Goal: Communication & Community: Answer question/provide support

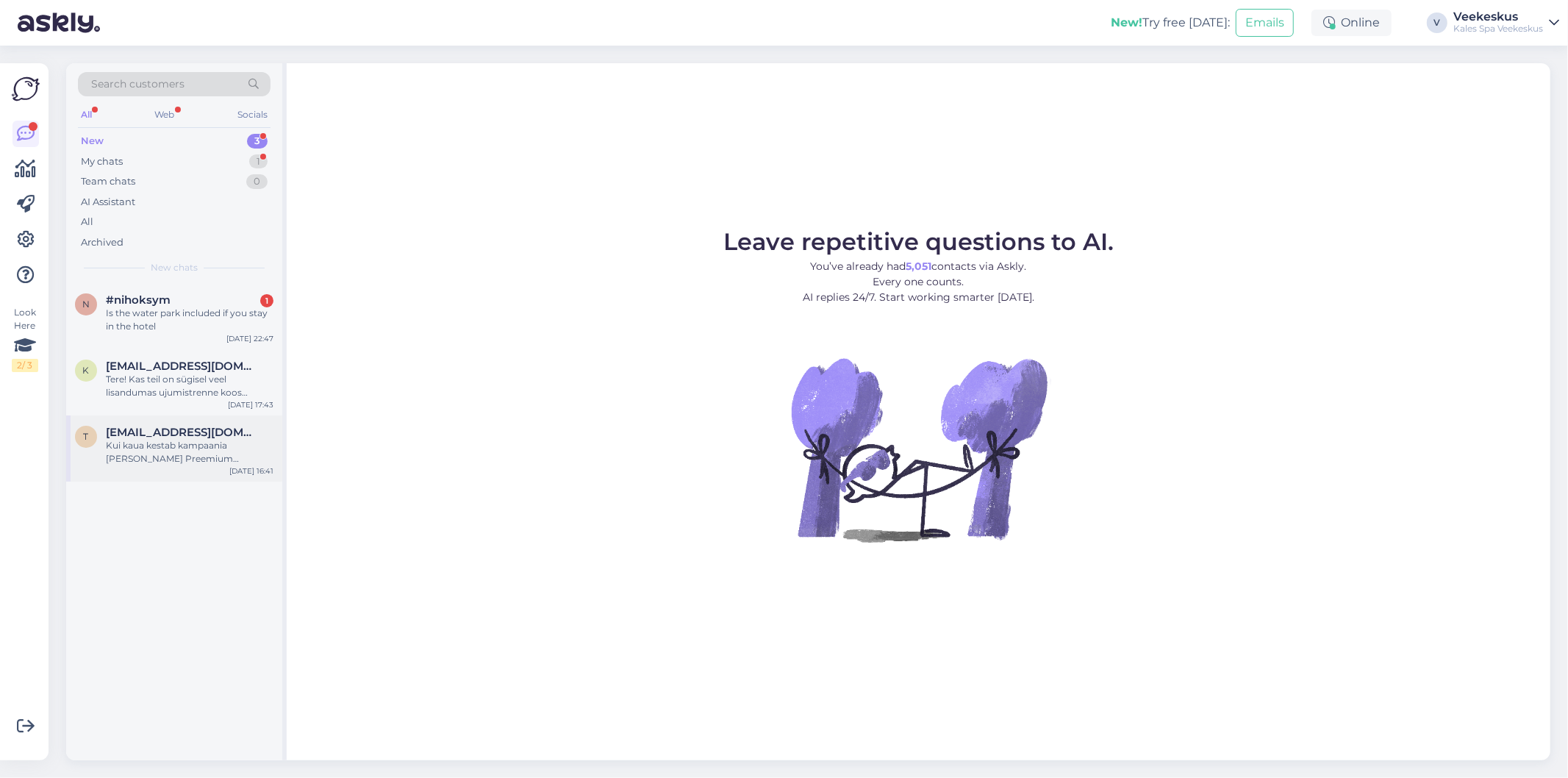
click at [162, 457] on div "Kui kaua kestab kampaania [PERSON_NAME] Preemium paketile? Kas e-[PERSON_NAME] …" at bounding box center [189, 452] width 167 height 27
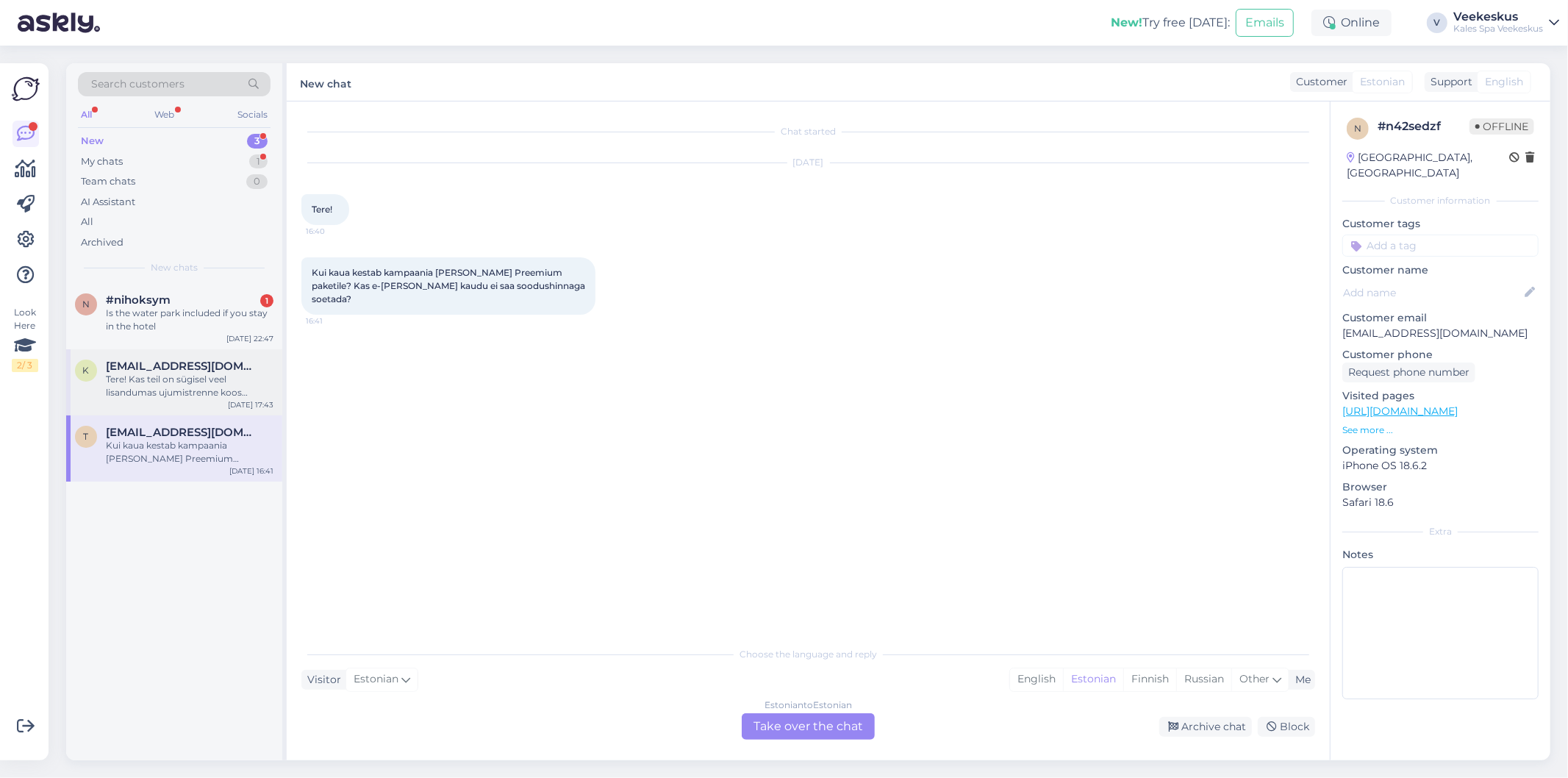
click at [164, 383] on div "Tere! Kas teil on sügisel veel lisandumas ujumistrenne koos juhendajaga? Mulle …" at bounding box center [189, 386] width 167 height 27
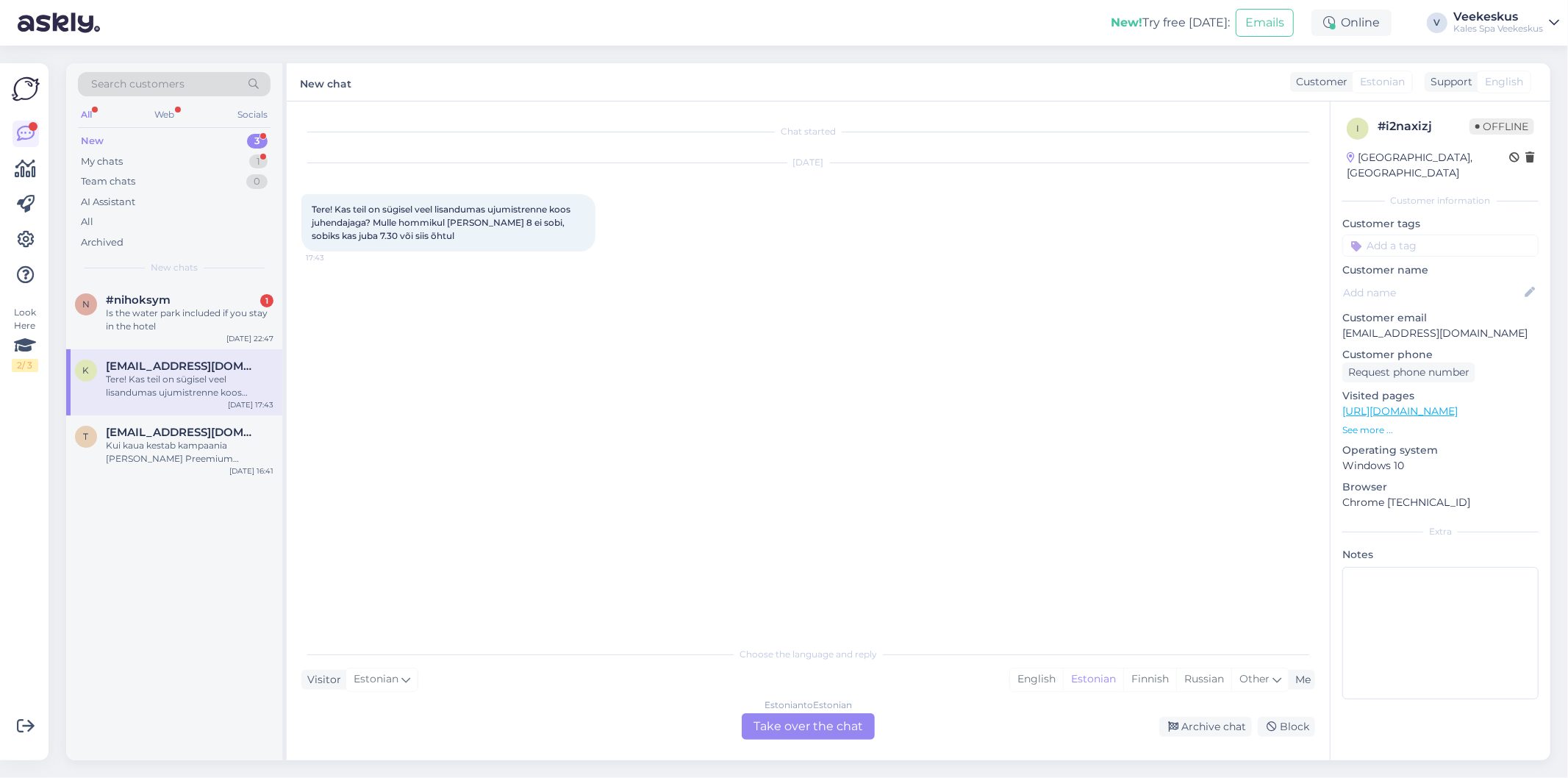
click at [512, 362] on div "Chat started Sep 7 2025 Tere! Kas teil on sügisel veel lisandumas ujumistrenne …" at bounding box center [814, 371] width 1027 height 509
click at [829, 731] on div "Estonian to Estonian Take over the chat" at bounding box center [808, 726] width 133 height 27
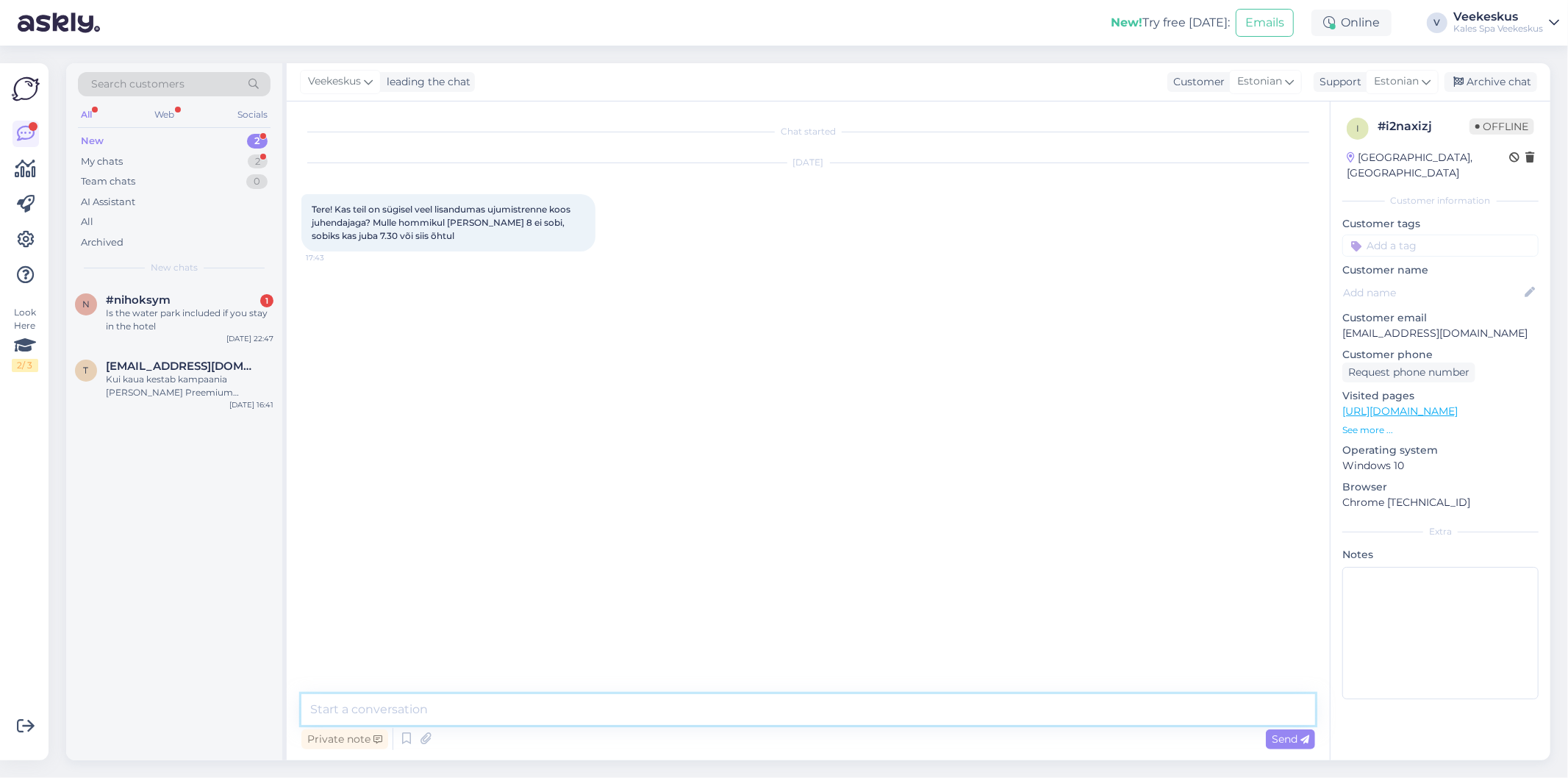
click at [564, 707] on textarea at bounding box center [807, 709] width 1013 height 31
click at [635, 693] on div "Chat started Sep 7 2025 Tere! Kas teil on sügisel veel lisandumas ujumistrenne …" at bounding box center [808, 431] width 1043 height 659
click at [399, 710] on textarea at bounding box center [807, 709] width 1013 height 31
paste textarea "spordiklubi@kalevspa.ee"
click at [953, 711] on textarea "Tere! Ujumistreeningute info jaoks palume ühendust võtta meie spordiklubiga -> …" at bounding box center [807, 709] width 1013 height 31
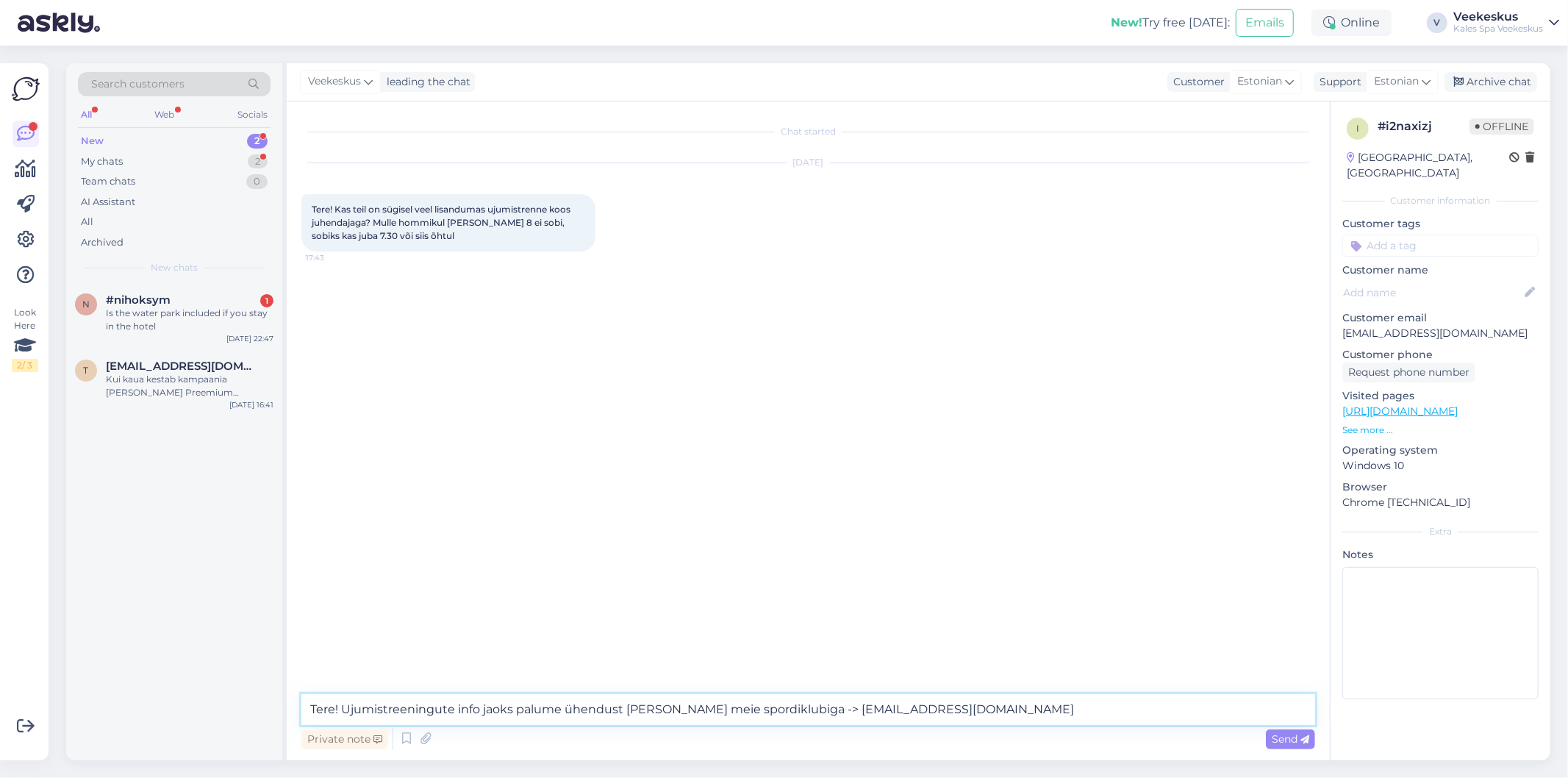
click at [460, 706] on textarea "Tere! Ujumistreeningute info jaoks palume ühendust võtta meie spordiklubiga -> …" at bounding box center [807, 709] width 1013 height 31
click at [489, 703] on textarea "Tere! Ujumistreeningute info jaoks palume ühendust võtta meie spordiklubiga -> …" at bounding box center [807, 709] width 1013 height 31
click at [482, 708] on textarea "Tere! Ujumistreeningute info jaoks palume ühendust võtta meie spordiklubiga -> …" at bounding box center [807, 709] width 1013 height 31
click at [512, 710] on textarea "Tere! Ujumistreeningute info jaoks palume ühendust võtta meie spordiklubiga -> …" at bounding box center [807, 709] width 1013 height 31
click at [479, 708] on textarea "Tere! Ujumistreeningute info jaoks palume ühendust võtta meie spordiklubiga -> …" at bounding box center [807, 709] width 1013 height 31
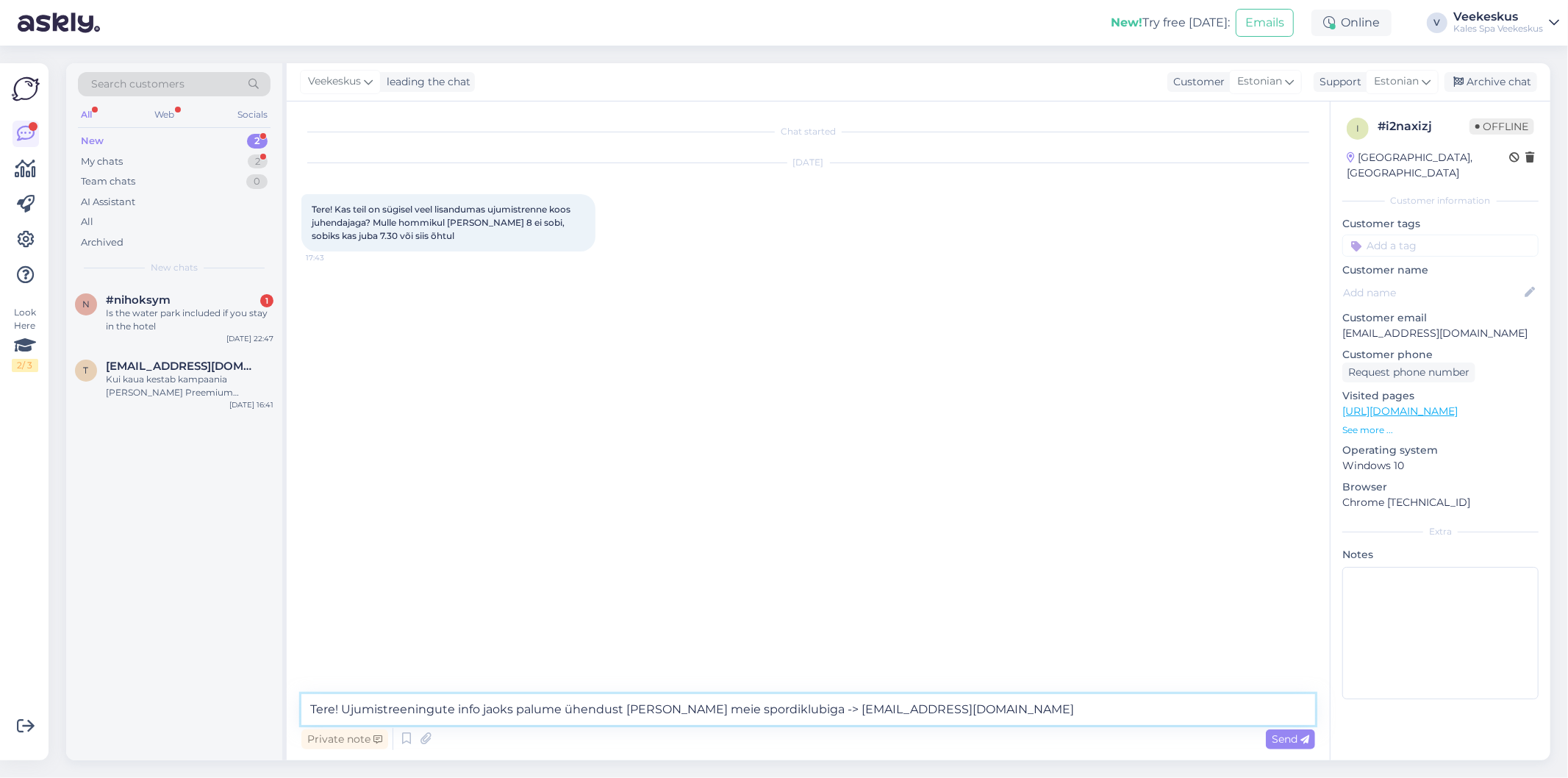
click at [511, 708] on textarea "Tere! Ujumistreeningute info jaoks palume ühendust võtta meie spordiklubiga -> …" at bounding box center [807, 709] width 1013 height 31
click at [564, 714] on textarea "Tere! Ujumistreeningute info jaoks palume ühendust võtta meie spordiklubiga -> …" at bounding box center [807, 709] width 1013 height 31
click at [1007, 709] on textarea "Tere! Ujumistreeningute info jaoks palume ühendust võtta meie spordiklubiga -> …" at bounding box center [807, 709] width 1013 height 31
click at [456, 709] on textarea "Tere! Ujumistreeningute info jaoks palume ühendust võtta meie spordiklubiga -> …" at bounding box center [807, 709] width 1013 height 31
drag, startPoint x: 686, startPoint y: 712, endPoint x: 678, endPoint y: 711, distance: 8.1
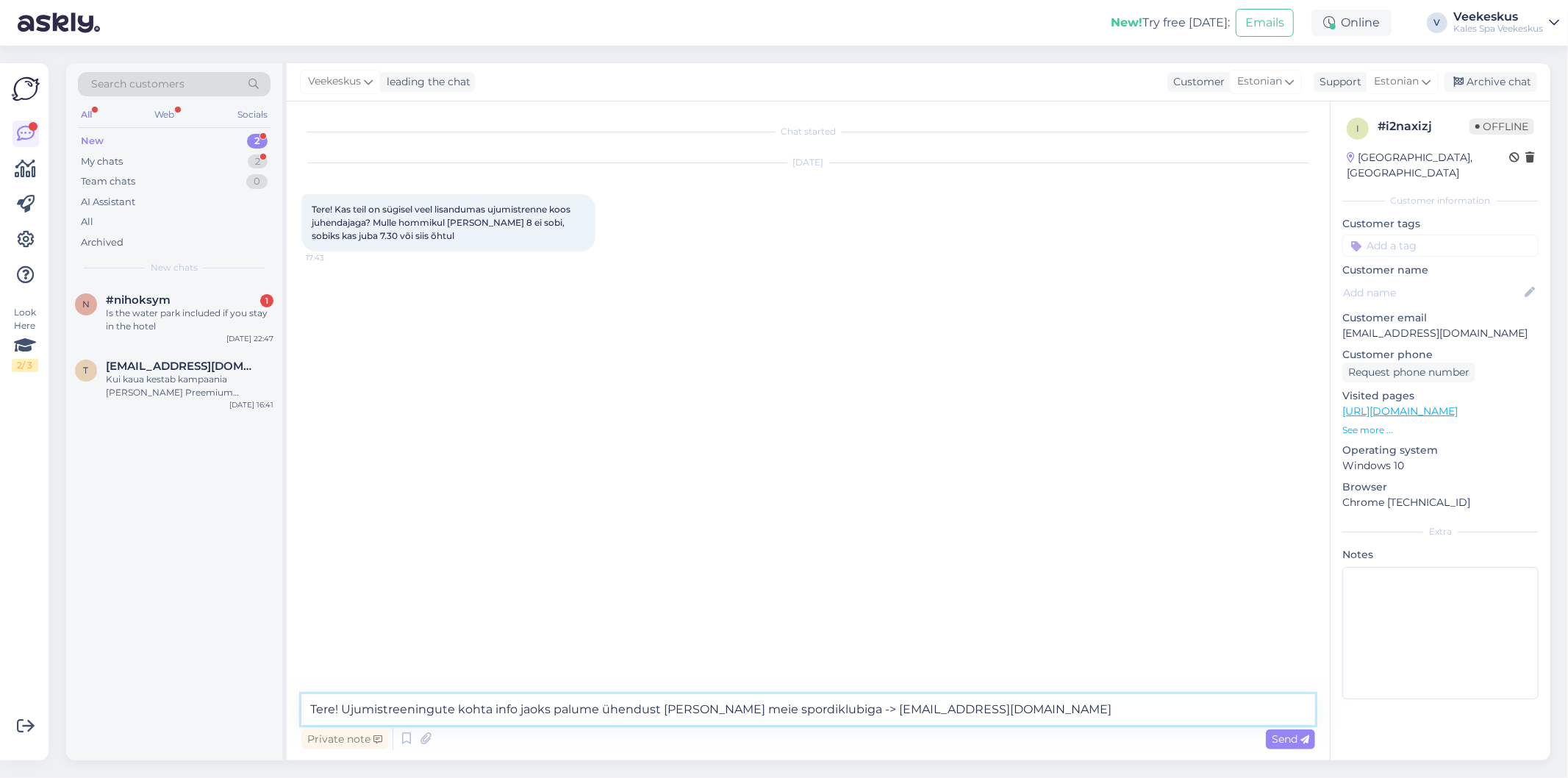
click at [686, 711] on textarea "Tere! Ujumistreeningute kohta info jaoks palume ühendust võtta meie spordiklubi…" at bounding box center [807, 709] width 1013 height 31
click at [542, 712] on textarea "Tere! Ujumistreeningute kohta info jaoks palume ühendust võtta meie spordiklubi…" at bounding box center [807, 709] width 1013 height 31
click at [1038, 718] on textarea "Tere! Ujumistreeningute kohta info saamiseks palume ühendust võtta meie spordik…" at bounding box center [807, 709] width 1013 height 31
click at [1066, 713] on textarea "Tere! Ujumistreeningute kohta info saamiseks palume ühendust võtta meie spordik…" at bounding box center [807, 709] width 1013 height 31
type textarea "Tere! Ujumistreeningute kohta info saamiseks palume ühendust võtta meie spordik…"
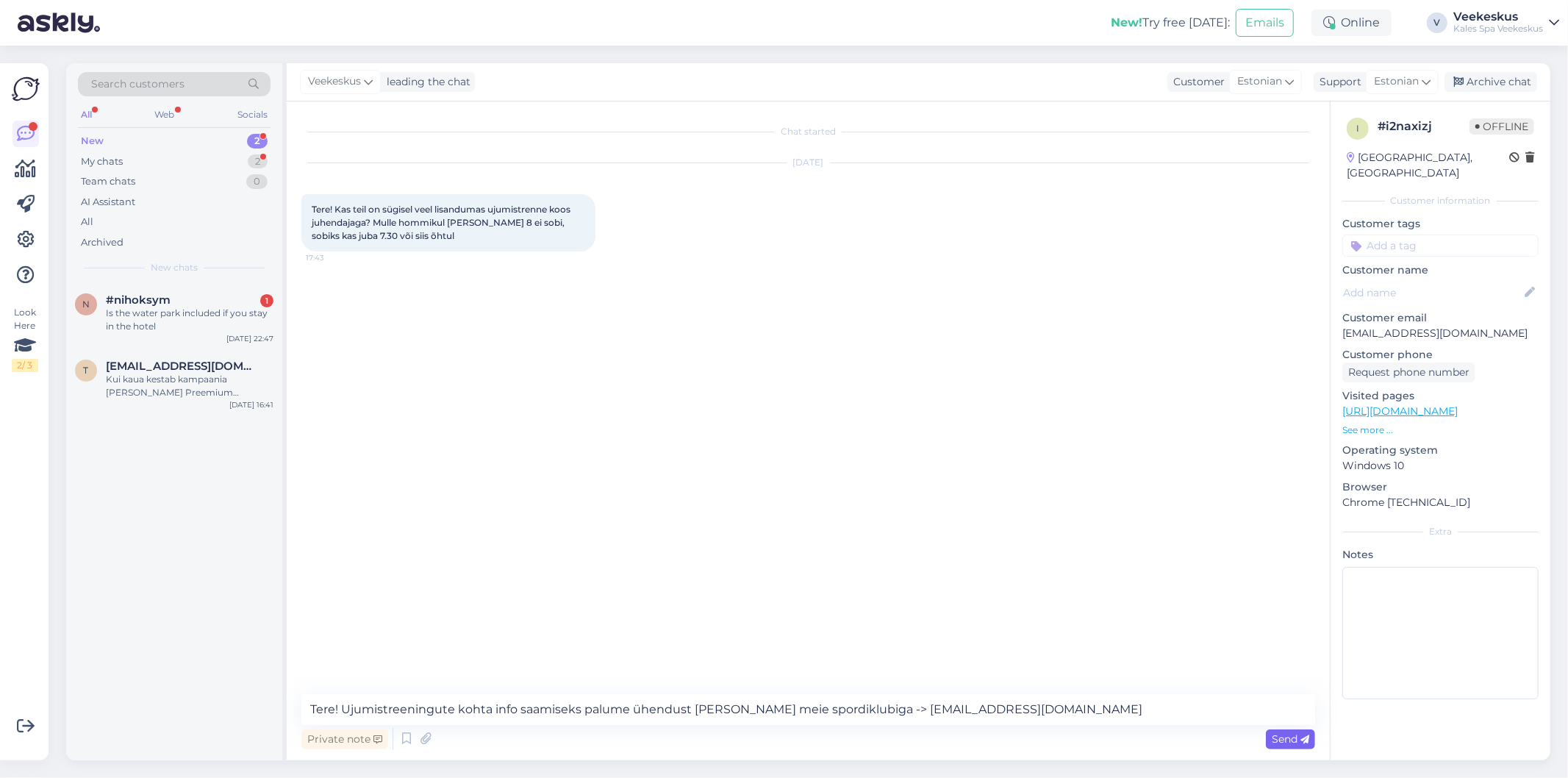
click at [1284, 737] on span "Send" at bounding box center [1291, 739] width 38 height 13
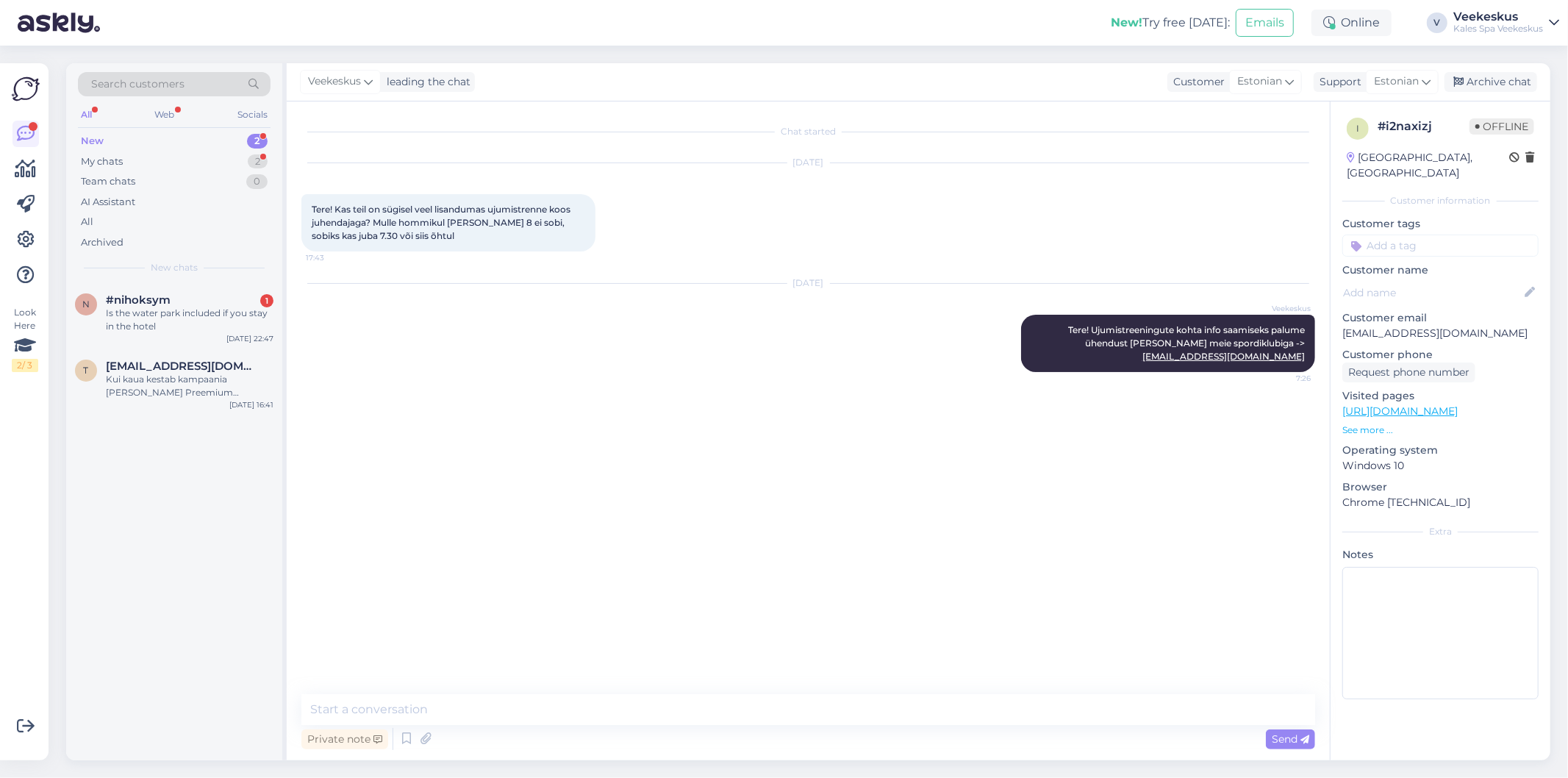
click at [1083, 502] on div "Chat started Sep 7 2025 Tere! Kas teil on sügisel veel lisandumas ujumistrenne …" at bounding box center [814, 398] width 1027 height 564
click at [1523, 84] on div "Archive chat" at bounding box center [1490, 81] width 93 height 20
click at [1038, 502] on div "Chat started Sep 7 2025 Tere! Kas teil on sügisel veel lisandumas ujumistrenne …" at bounding box center [814, 396] width 1027 height 559
click at [634, 420] on div "Chat started Sep 7 2025 Tere! Kas teil on sügisel veel lisandumas ujumistrenne …" at bounding box center [814, 396] width 1027 height 559
click at [589, 526] on div "Chat started Sep 7 2025 Tere! Kas teil on sügisel veel lisandumas ujumistrenne …" at bounding box center [814, 396] width 1027 height 559
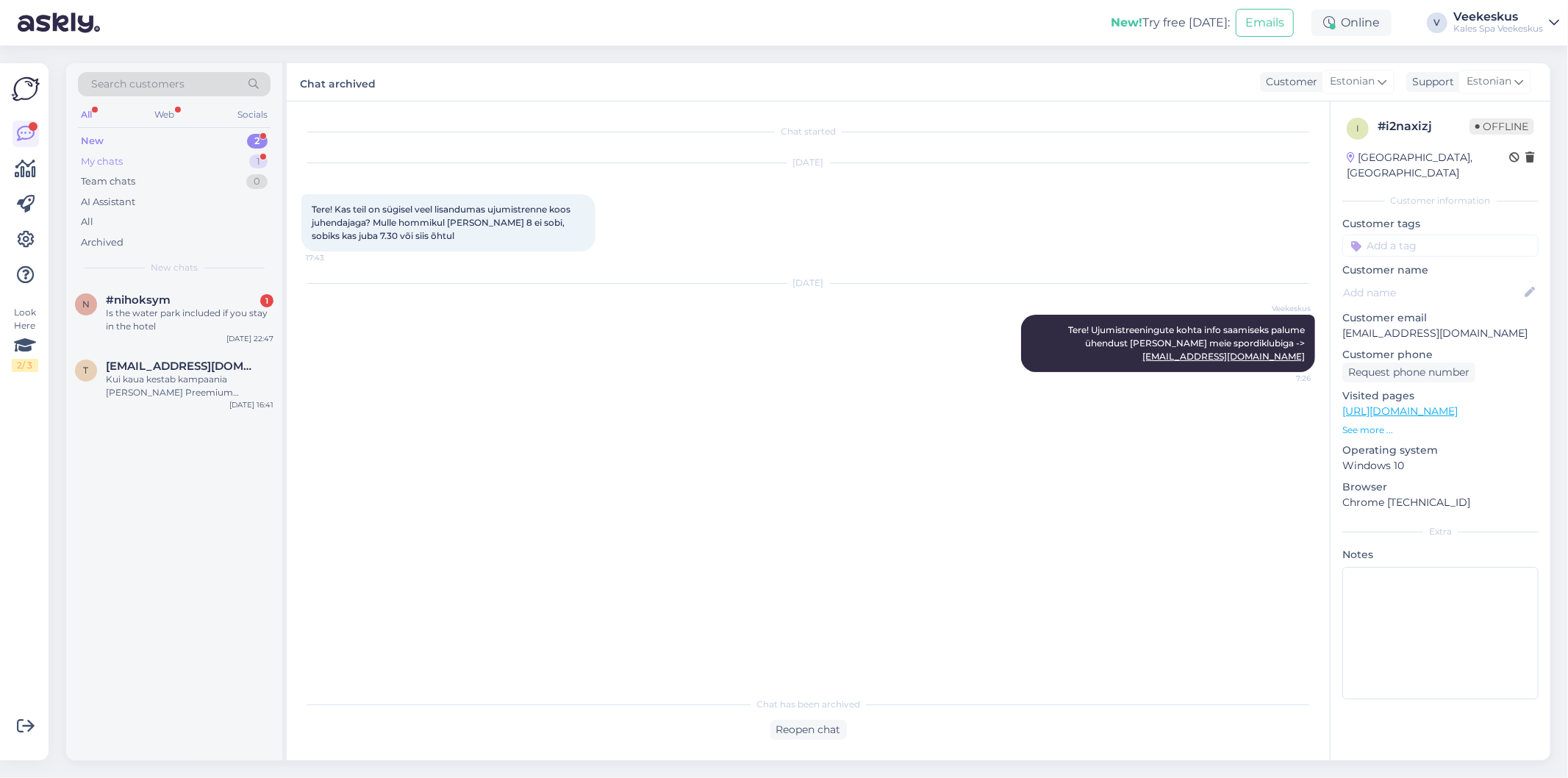
click at [205, 159] on div "My chats 1" at bounding box center [173, 162] width 192 height 21
click at [203, 131] on div "New 2" at bounding box center [173, 141] width 192 height 21
click at [762, 377] on div "Sep 8 2025 Veekeskus Tere! Ujumistreeningute kohta info saamiseks palume ühendu…" at bounding box center [807, 327] width 1013 height 120
click at [159, 380] on div "Kui kaua kestab kampaania Kuld ja Preemium paketile? Kas e-poe kaudu ei saa soo…" at bounding box center [189, 386] width 167 height 27
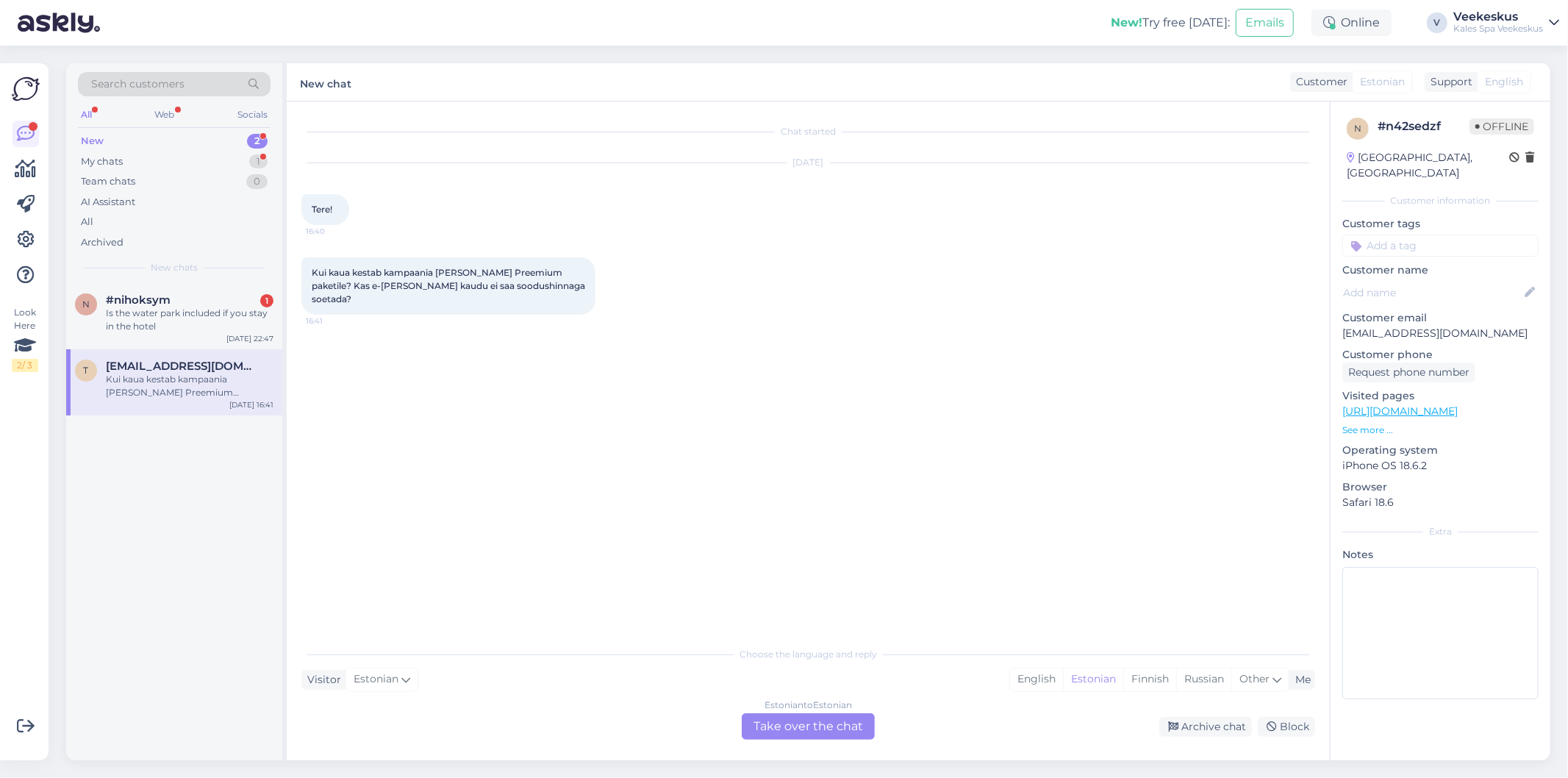
click at [794, 494] on div "Chat started Sep 7 2025 Tere! 16:40 Kui kaua kestab kampaania Kuld ja Preemium …" at bounding box center [814, 371] width 1027 height 509
click at [813, 390] on div "Chat started Sep 7 2025 Tere! 16:40 Kui kaua kestab kampaania Kuld ja Preemium …" at bounding box center [814, 371] width 1027 height 509
click at [775, 374] on div "Chat started Sep 7 2025 Tere! 16:40 Kui kaua kestab kampaania Kuld ja Preemium …" at bounding box center [814, 371] width 1027 height 509
click at [769, 368] on div "Chat started Sep 7 2025 Tere! 16:40 Kui kaua kestab kampaania Kuld ja Preemium …" at bounding box center [814, 371] width 1027 height 509
click at [753, 349] on div "Chat started Sep 7 2025 Tere! 16:40 Kui kaua kestab kampaania Kuld ja Preemium …" at bounding box center [814, 371] width 1027 height 509
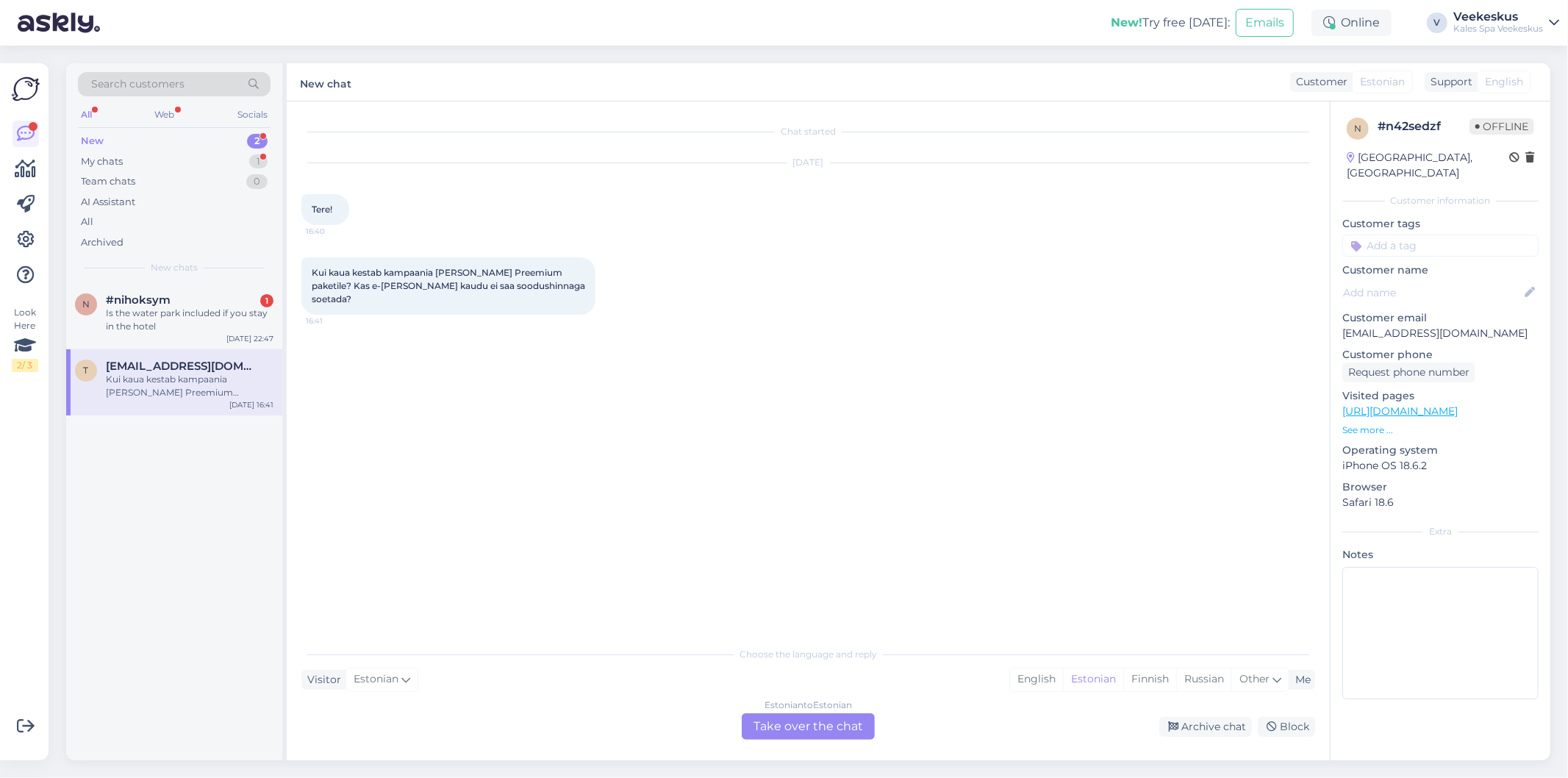
click at [750, 347] on div "Chat started Sep 7 2025 Tere! 16:40 Kui kaua kestab kampaania Kuld ja Preemium …" at bounding box center [814, 371] width 1027 height 509
click at [741, 340] on div "Chat started Sep 7 2025 Tere! 16:40 Kui kaua kestab kampaania Kuld ja Preemium …" at bounding box center [814, 371] width 1027 height 509
click at [741, 329] on div "Chat started Sep 7 2025 Tere! 16:40 Kui kaua kestab kampaania Kuld ja Preemium …" at bounding box center [814, 371] width 1027 height 509
click at [784, 474] on div "Chat started Sep 7 2025 Tere! 16:40 Kui kaua kestab kampaania Kuld ja Preemium …" at bounding box center [814, 371] width 1027 height 509
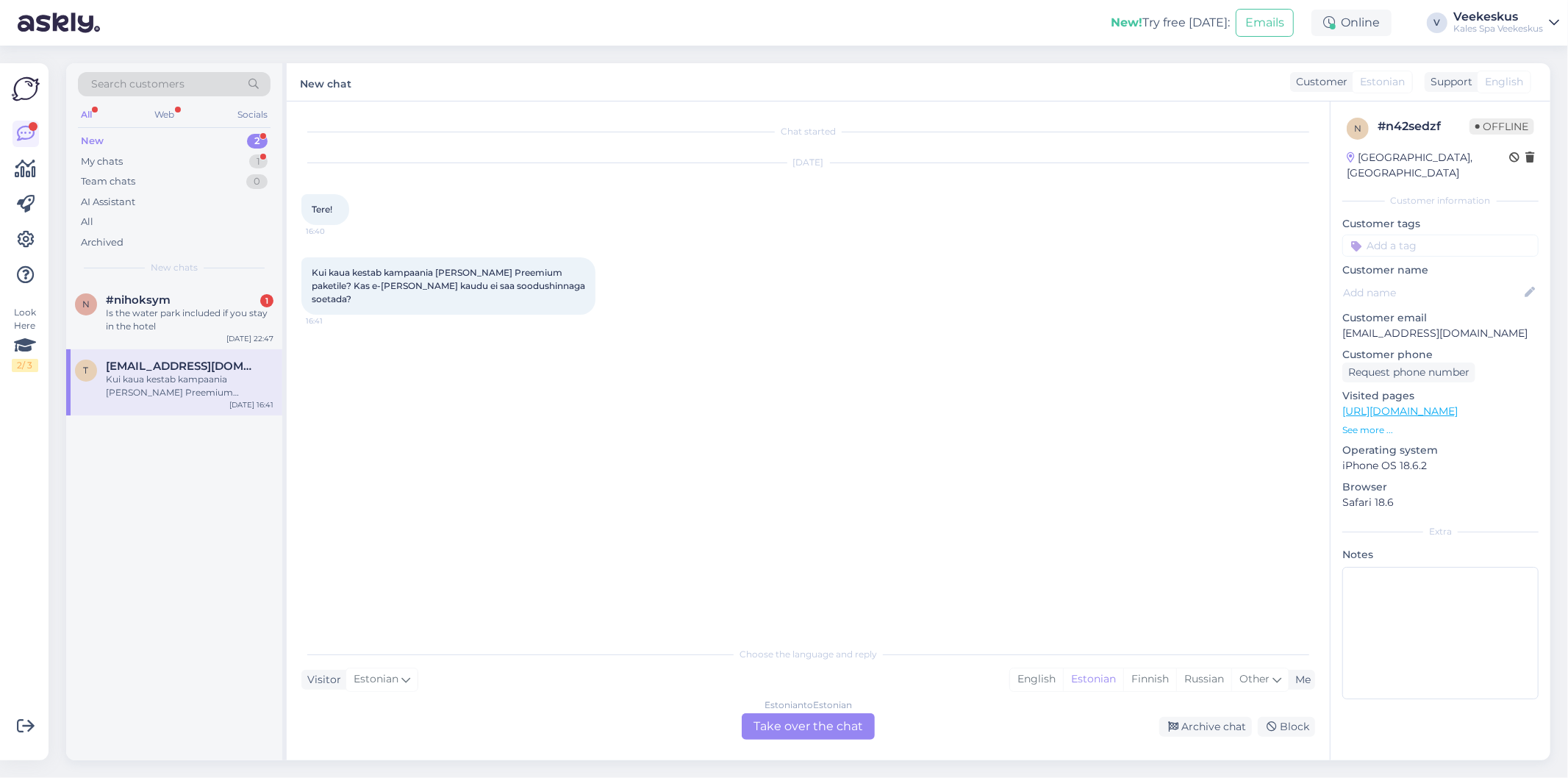
click at [777, 497] on div "Chat started Sep 7 2025 Tere! 16:40 Kui kaua kestab kampaania Kuld ja Preemium …" at bounding box center [814, 371] width 1027 height 509
click at [659, 397] on div "Chat started Sep 7 2025 Tere! 16:40 Kui kaua kestab kampaania Kuld ja Preemium …" at bounding box center [814, 371] width 1027 height 509
click at [837, 728] on div "Estonian to Estonian Take over the chat" at bounding box center [808, 726] width 133 height 27
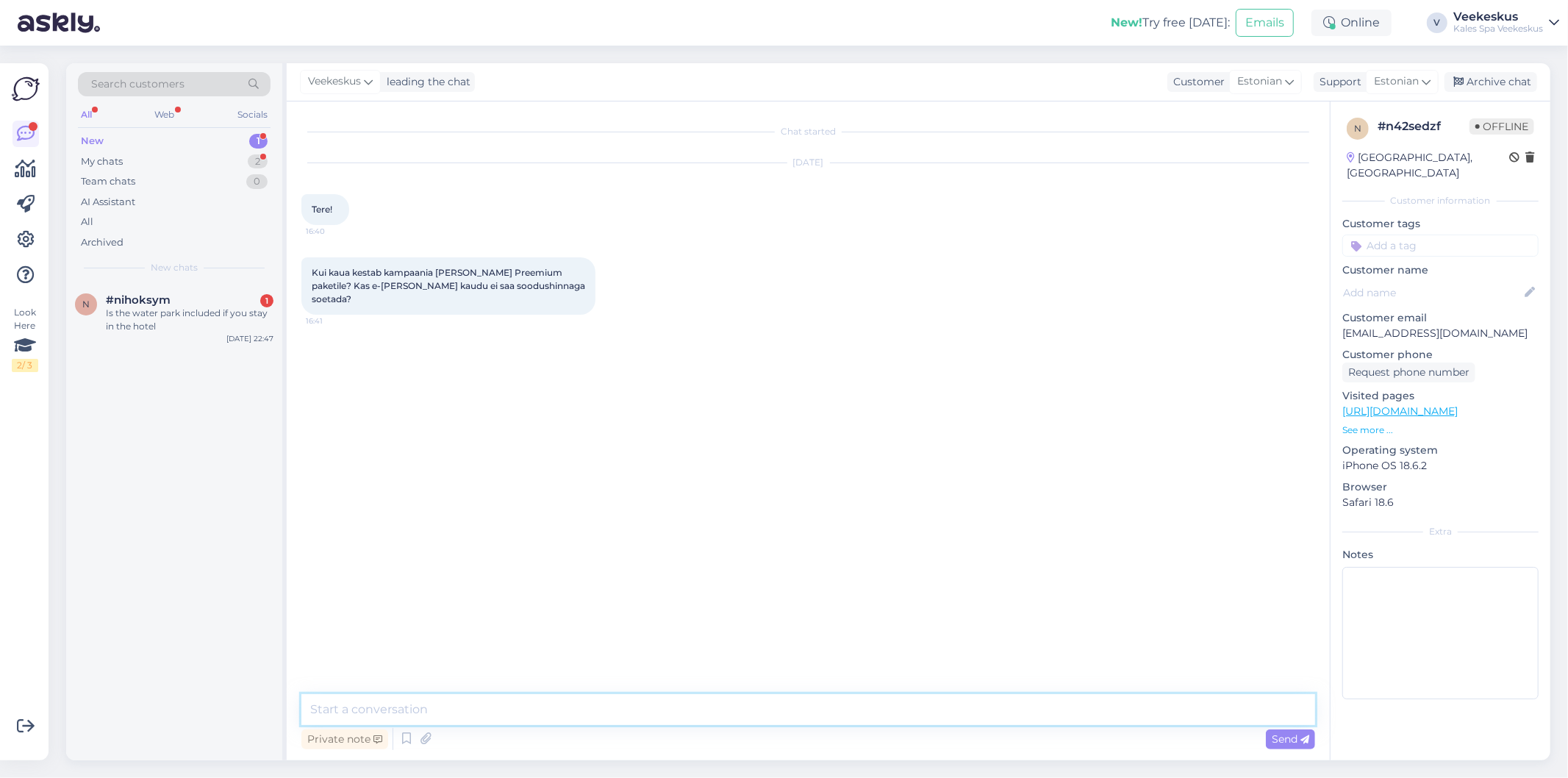
click at [502, 702] on textarea at bounding box center [807, 709] width 1013 height 31
click at [1042, 377] on div "Chat started Sep 7 2025 Tere! 16:40 Kui kaua kestab kampaania Kuld ja Preemium …" at bounding box center [814, 398] width 1027 height 564
click at [689, 717] on textarea at bounding box center [807, 709] width 1013 height 31
type textarea "T"
click at [399, 740] on icon at bounding box center [406, 738] width 18 height 22
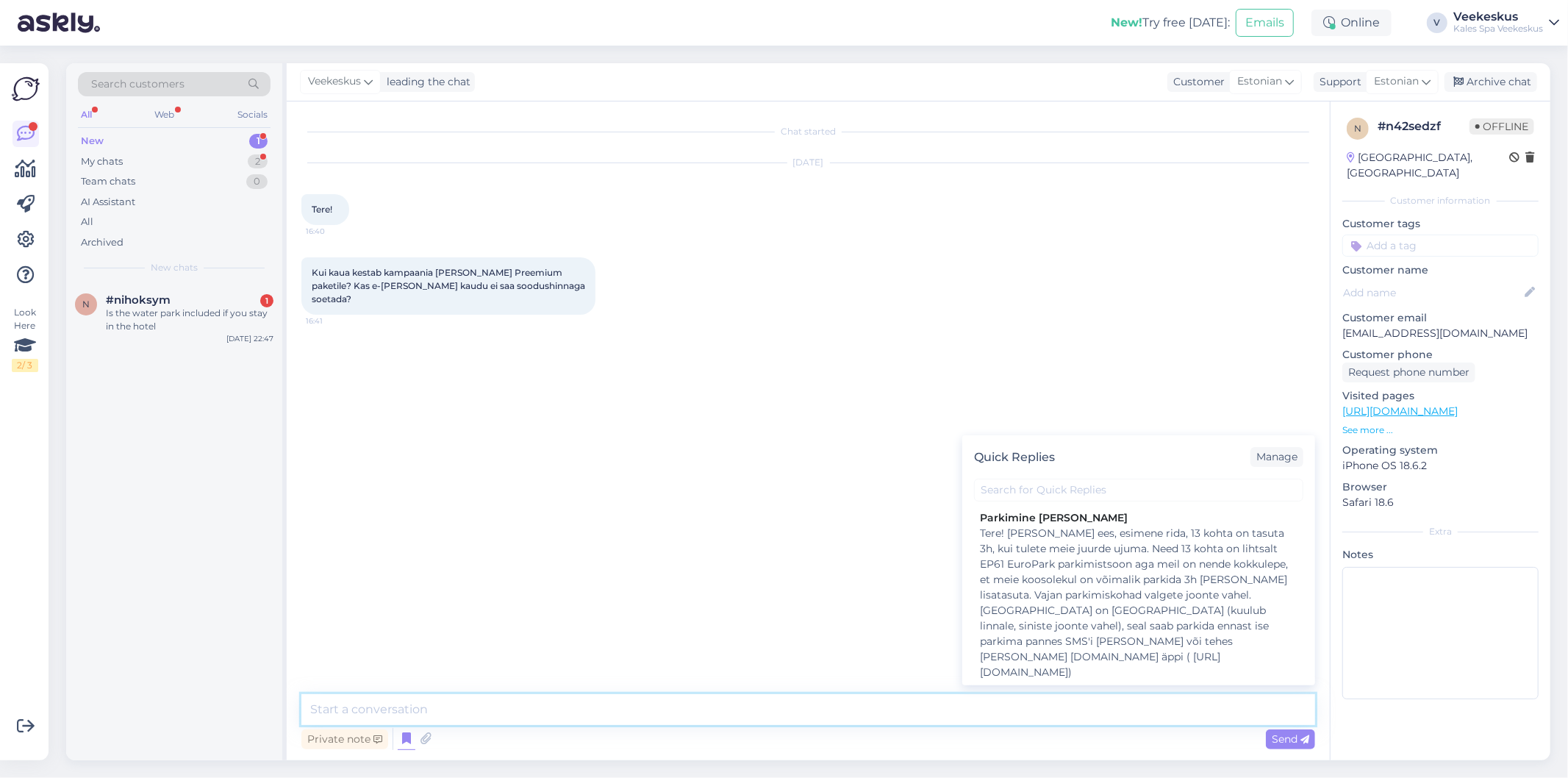
click at [429, 700] on textarea at bounding box center [807, 709] width 1013 height 31
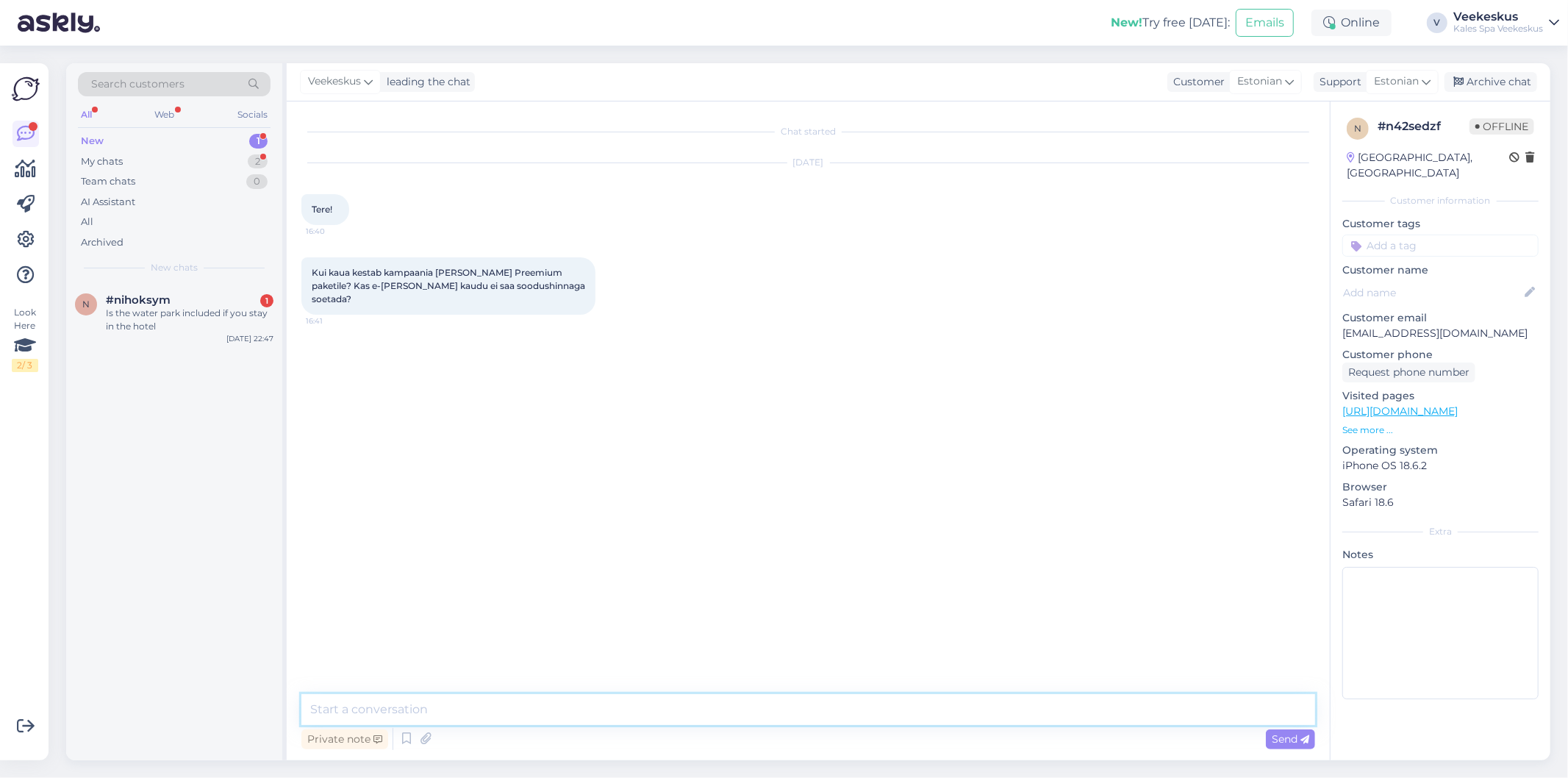
click at [428, 703] on textarea at bounding box center [807, 709] width 1013 height 31
click at [761, 702] on textarea "Tere! Kuld ja Preemium paketi kampaania kestab kuni 31. oktoobrini." at bounding box center [807, 709] width 1013 height 31
click at [1018, 719] on textarea "Tere! Kuld ja Preemium paketi kampaania kestab kuni 31. oktoobrini. Saate soodu…" at bounding box center [807, 709] width 1013 height 31
click at [1155, 699] on textarea "Tere! Kuld ja Preemium paketi kampaania kestab kuni 31. oktoobrini. Saate soodu…" at bounding box center [807, 709] width 1013 height 31
paste textarea "https://www.kalevspa.ee/spordiklubi/kuld-klient/"
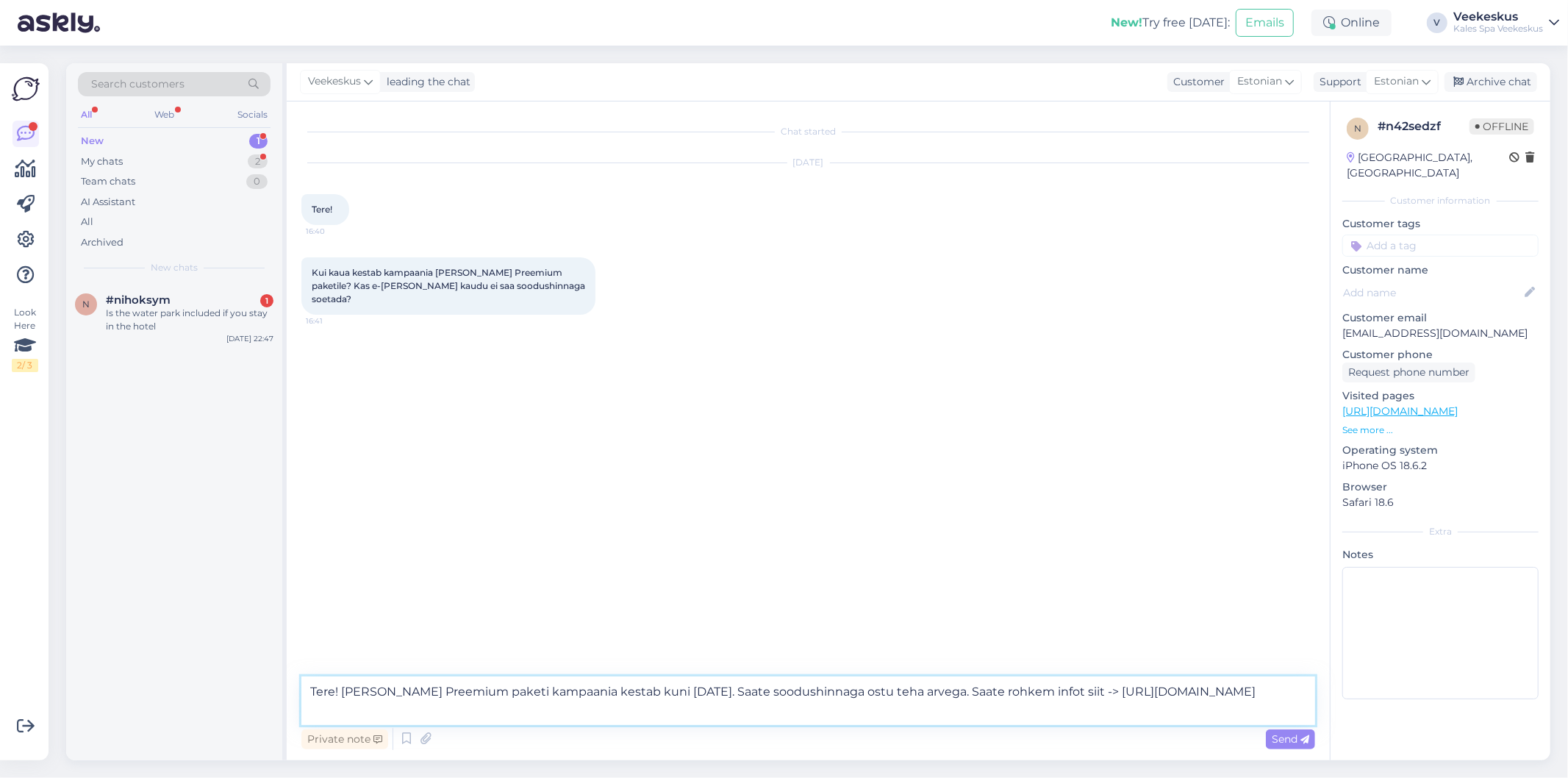
click at [871, 719] on textarea "Tere! Kuld ja Preemium paketi kampaania kestab kuni 31. oktoobrini. Saate soodu…" at bounding box center [807, 700] width 1013 height 48
click at [900, 686] on textarea "Tere! Kuld ja Preemium paketi kampaania kestab kuni 31. oktoobrini. Saate soodu…" at bounding box center [807, 700] width 1013 height 48
click at [901, 714] on textarea "Tere! Kuld ja Preemium paketi kampaania kestab kuni 31. oktoobrini. Saate soodu…" at bounding box center [807, 700] width 1013 height 48
click at [963, 695] on textarea "Tere! Kuld ja Preemium paketi kampaania kestab kuni 31. oktoobrini. Saate soodu…" at bounding box center [807, 700] width 1013 height 48
click at [956, 713] on textarea "Tere! Kuld ja Preemium paketi kampaania kestab kuni 31. oktoobrini. Saate soodu…" at bounding box center [807, 700] width 1013 height 48
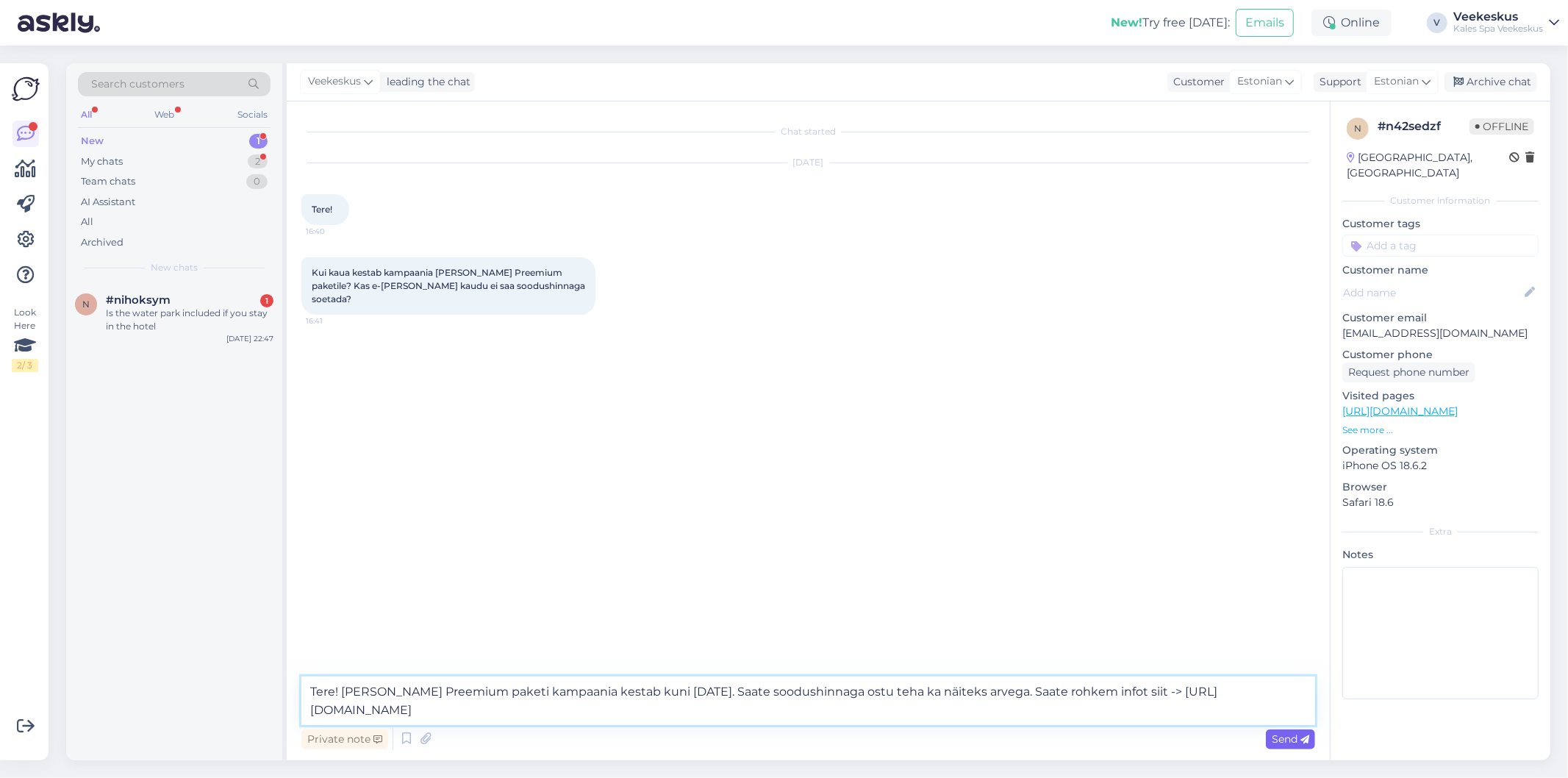
type textarea "Tere! Kuld ja Preemium paketi kampaania kestab kuni 31. oktoobrini. Saate soodu…"
click at [1287, 745] on div "Send" at bounding box center [1290, 738] width 49 height 20
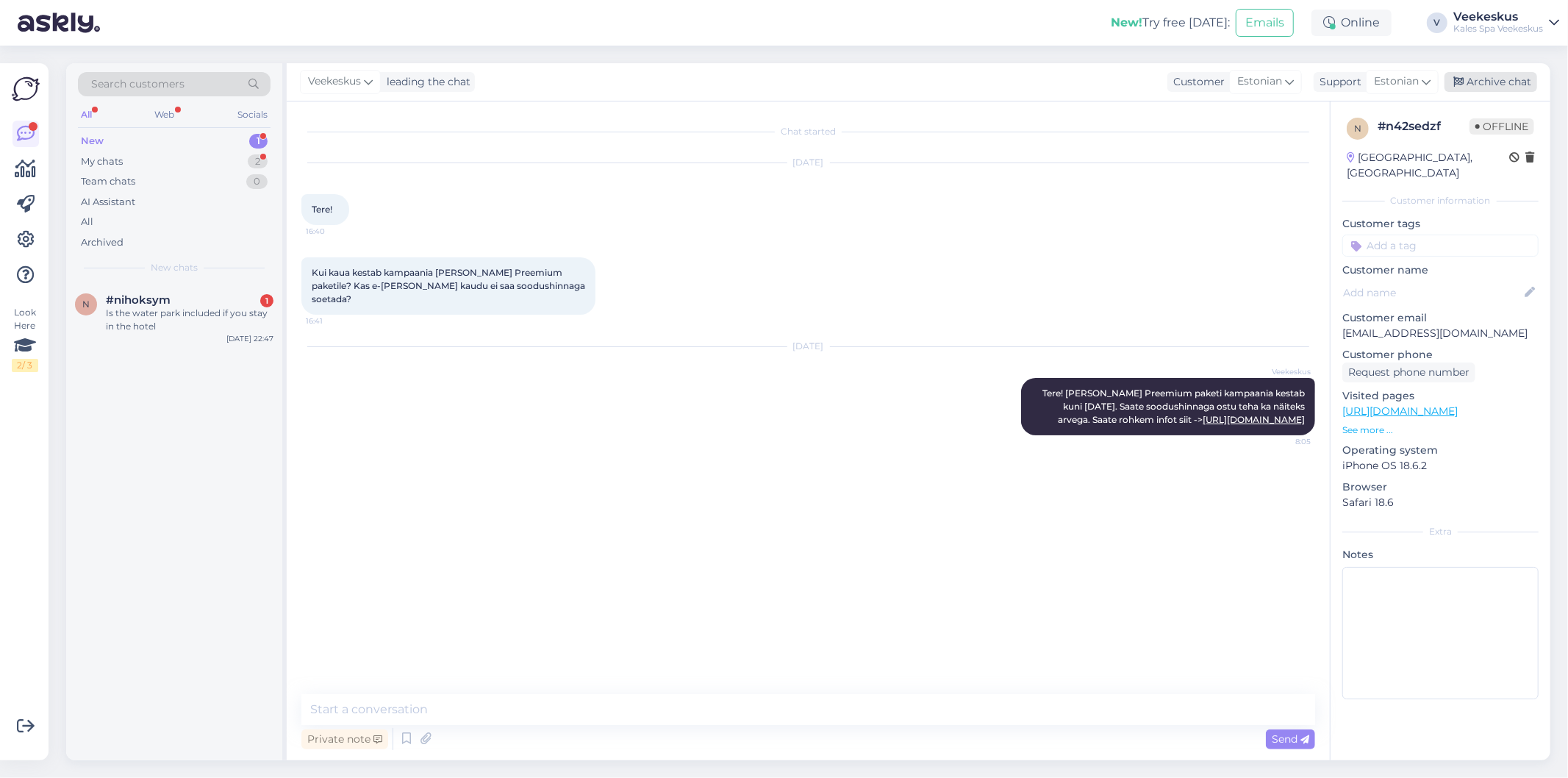
click at [1497, 90] on div "Archive chat" at bounding box center [1490, 81] width 93 height 20
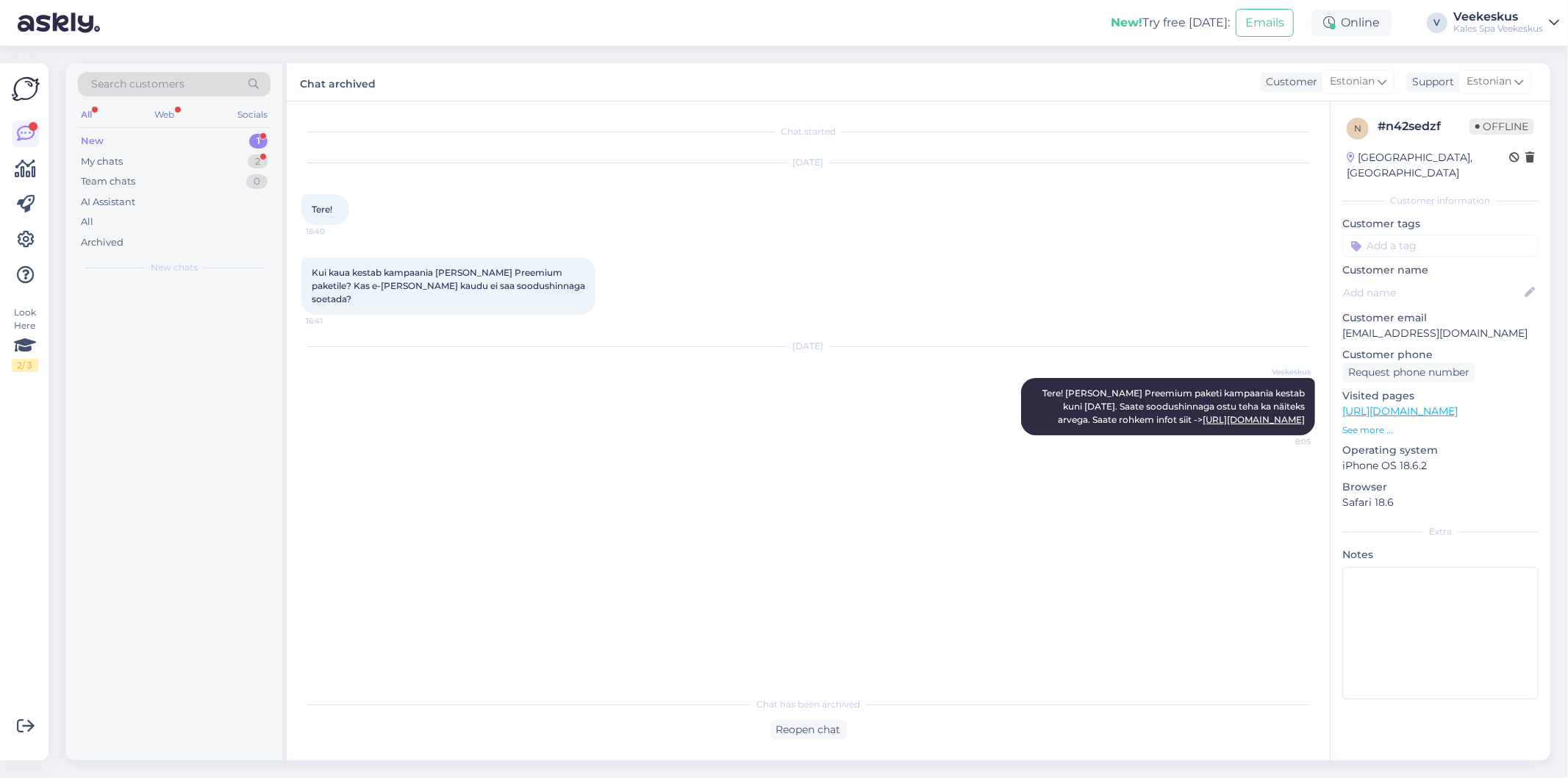
click at [722, 433] on div "Sep 8 2025 Veekeskus Tere! Kuld ja Preemium paketi kampaania kestab kuni 31. ok…" at bounding box center [807, 391] width 1013 height 120
click at [150, 321] on div "Is the water park included if you stay in the hotel" at bounding box center [189, 320] width 167 height 27
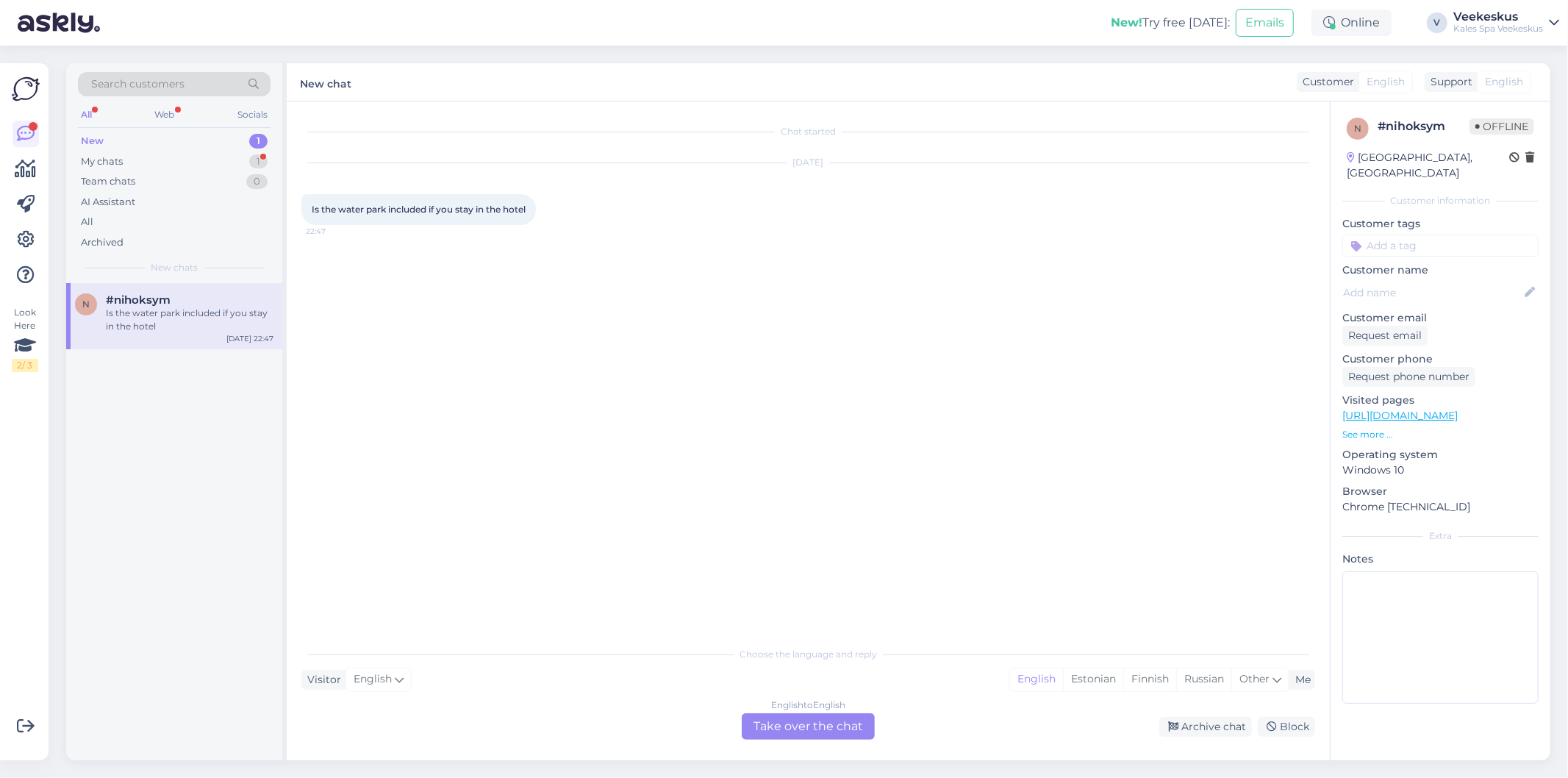
click at [823, 712] on div "English to English" at bounding box center [808, 705] width 74 height 13
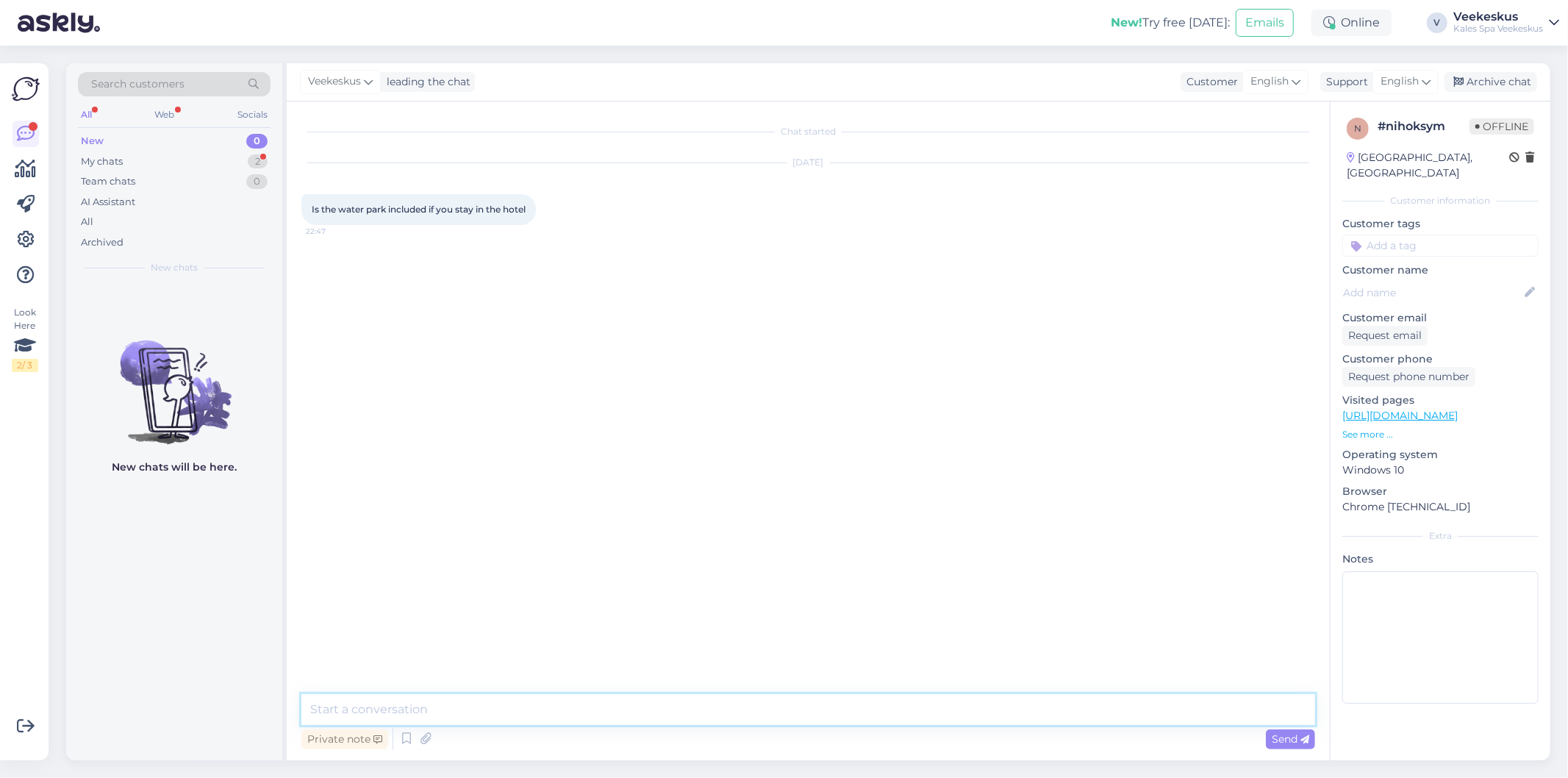
click at [522, 697] on textarea at bounding box center [807, 709] width 1013 height 31
click at [1420, 86] on div "English" at bounding box center [1405, 81] width 66 height 24
type input "es"
click at [1392, 166] on link "Estonian" at bounding box center [1379, 170] width 162 height 24
click at [595, 717] on textarea at bounding box center [827, 712] width 976 height 25
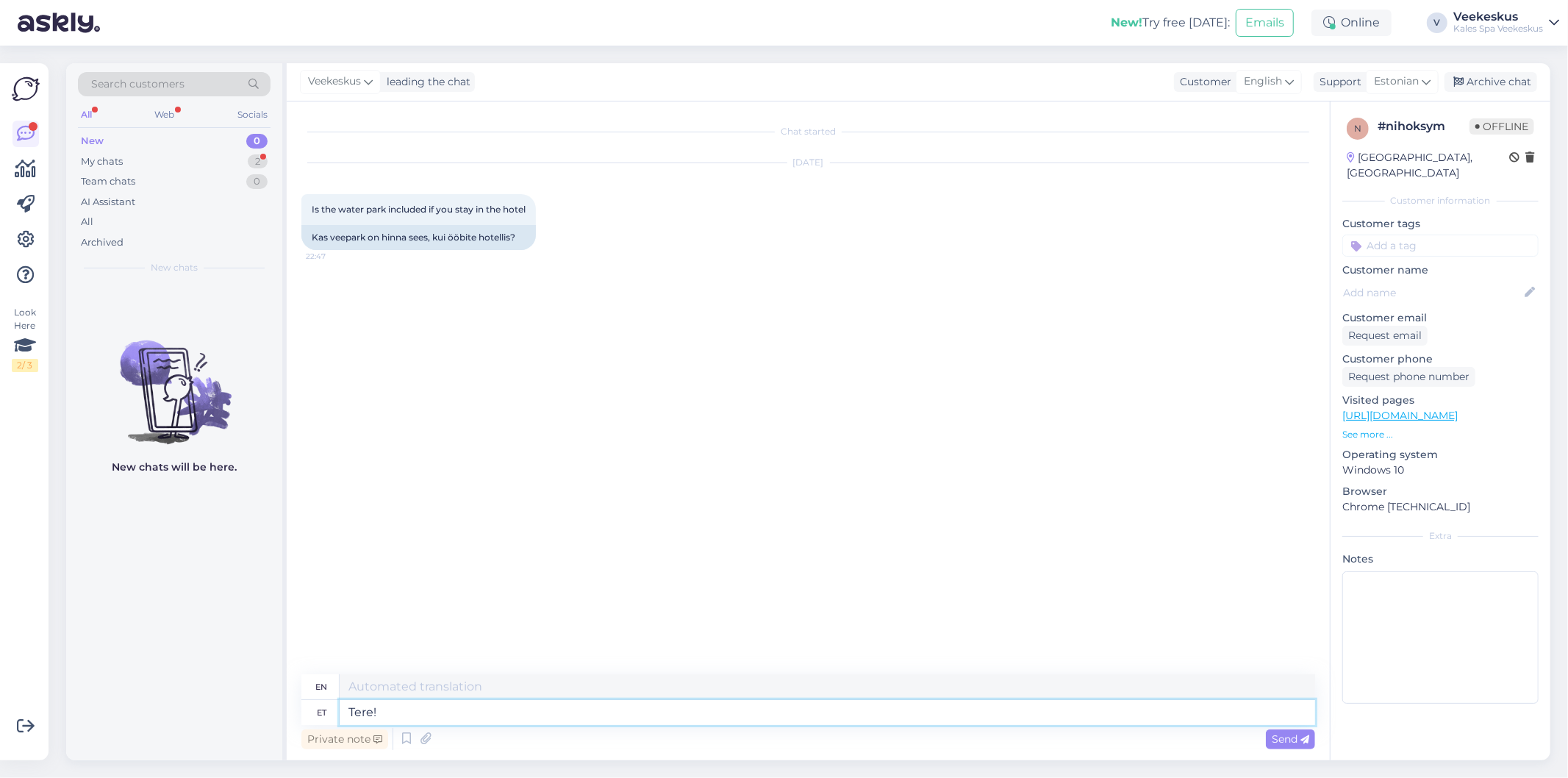
type textarea "Tere!"
type textarea "Hello!"
type textarea "Tere! Ja"
type textarea "Hello! Yes"
type textarea "Tere! Jah,"
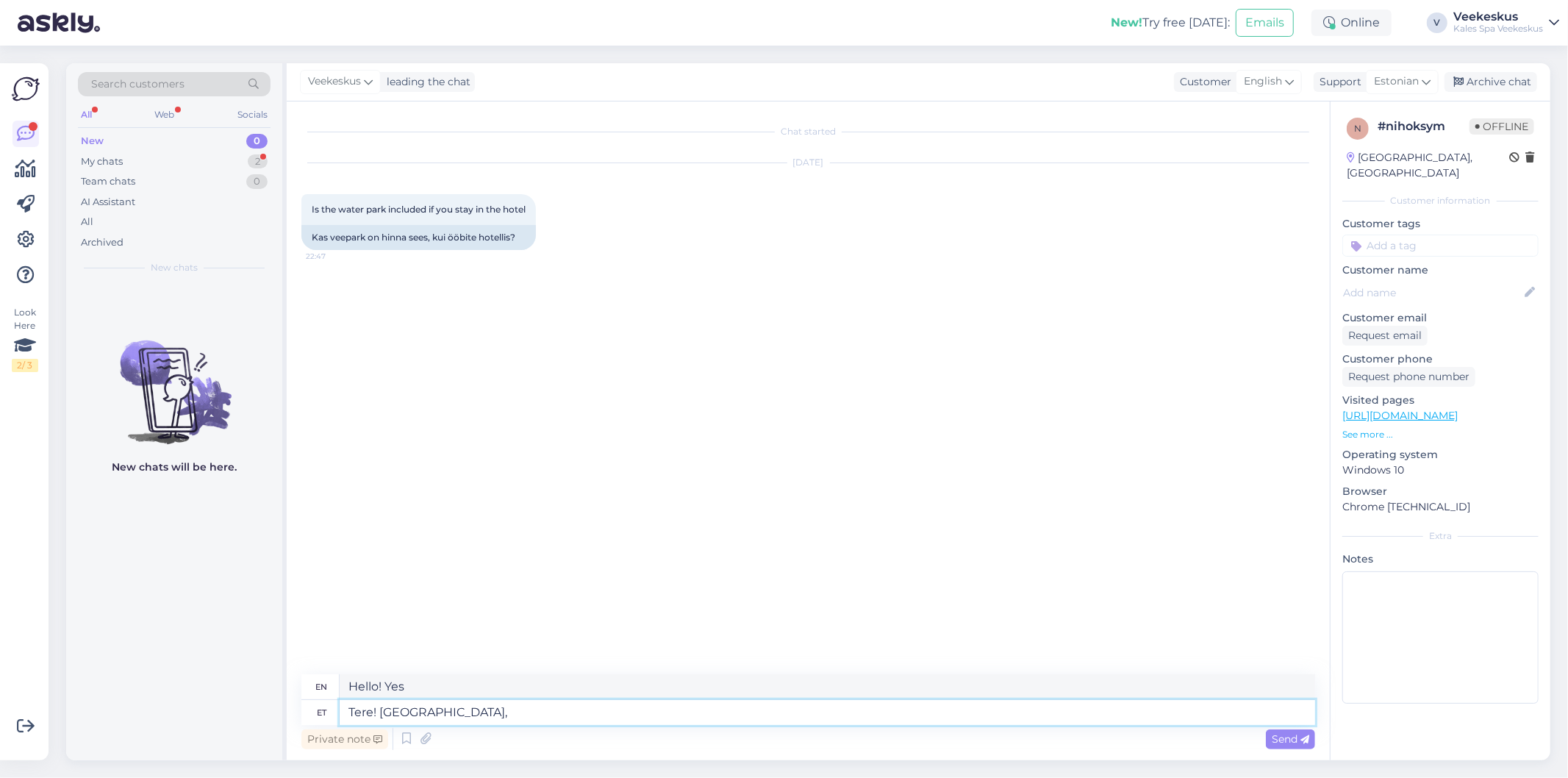
type textarea "Hello! Yes,"
type textarea "Tere! Jah, veepar"
type textarea "Hello! Yes, water."
type textarea "Tere! Jah, veepark"
type textarea "Hello! Yes, water park"
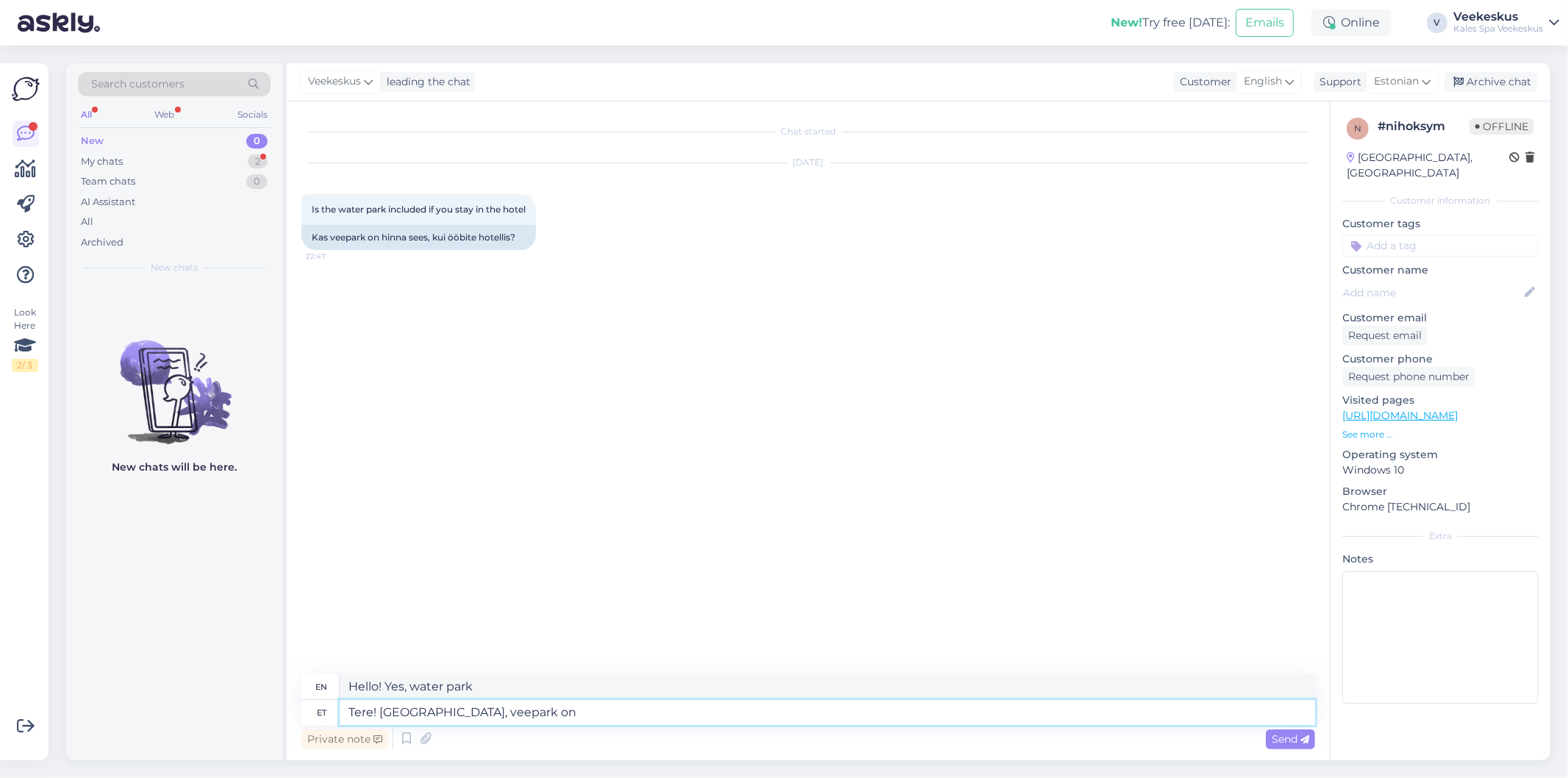
type textarea "Tere! Jah, veepark on"
type textarea "Hello! Yes, there is a water park."
type textarea "Tere! Jah, veepark on hinna s"
type textarea "Hello! Yes, the water park is free."
type textarea "Tere! Jah, veepark on hinna sisse a"
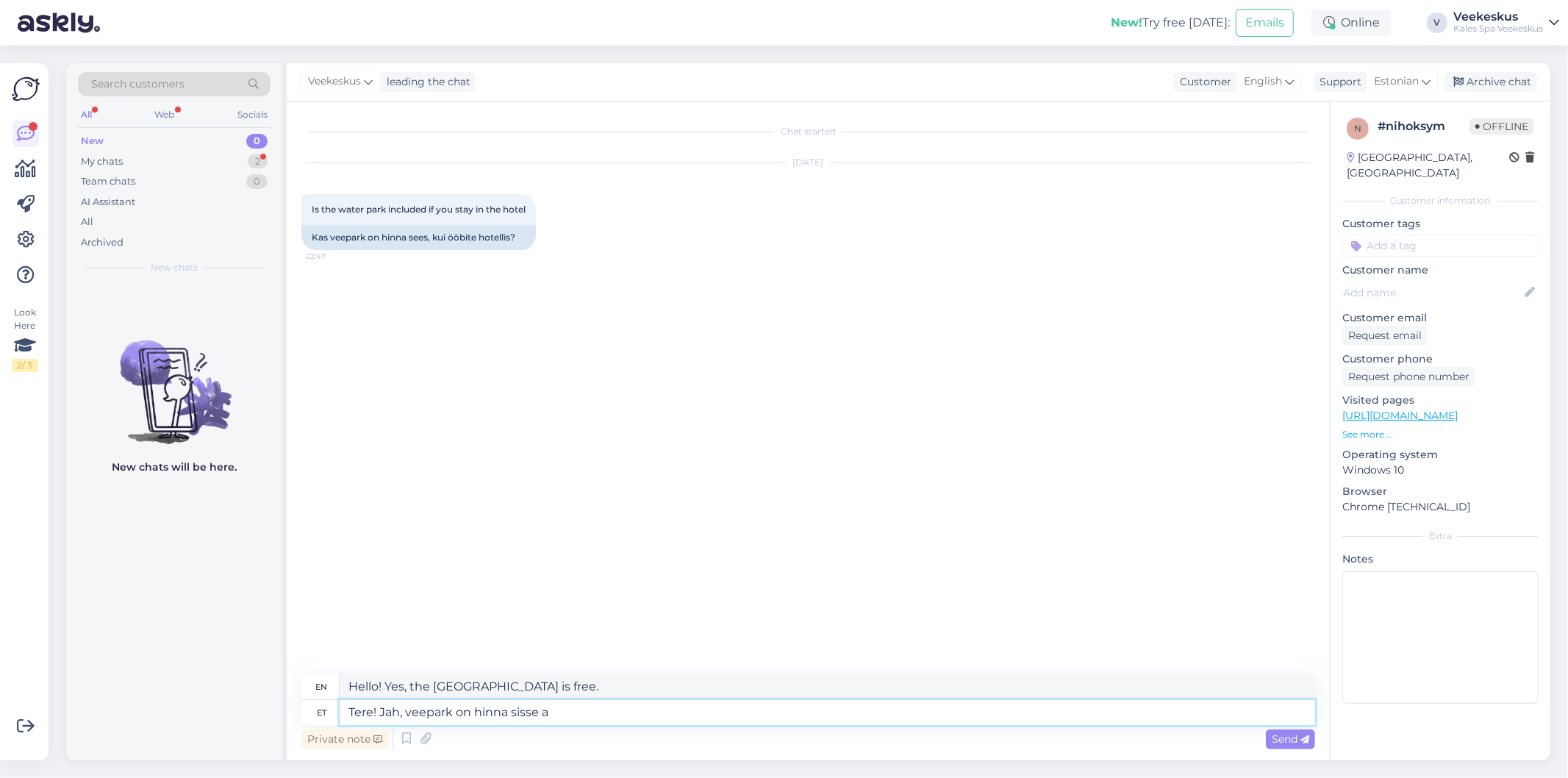
type textarea "Hello! Yes, the water park is included in the price."
type textarea "Tere! Jah, veepark on hinna sisse arvestatud :)"
type textarea "Hello! Yes, the water park is included in the price :)"
click at [679, 711] on textarea "Tere! Jah, veepark on hinna sisse arvestatud :)" at bounding box center [827, 712] width 976 height 25
type textarea "Tere! Jah, veepark on hinna sisse arvestatud :)"
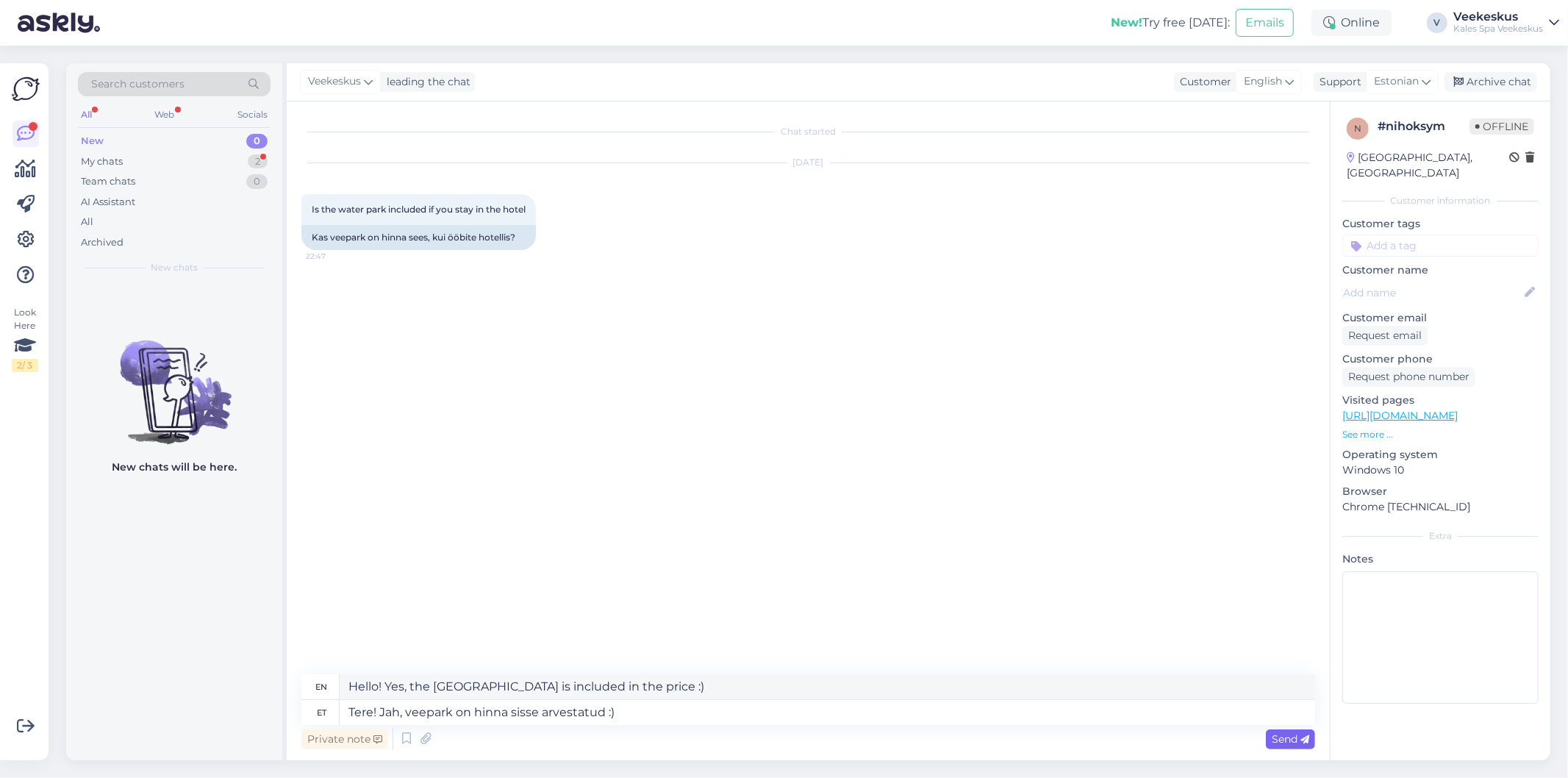
click at [1301, 737] on icon at bounding box center [1304, 739] width 9 height 9
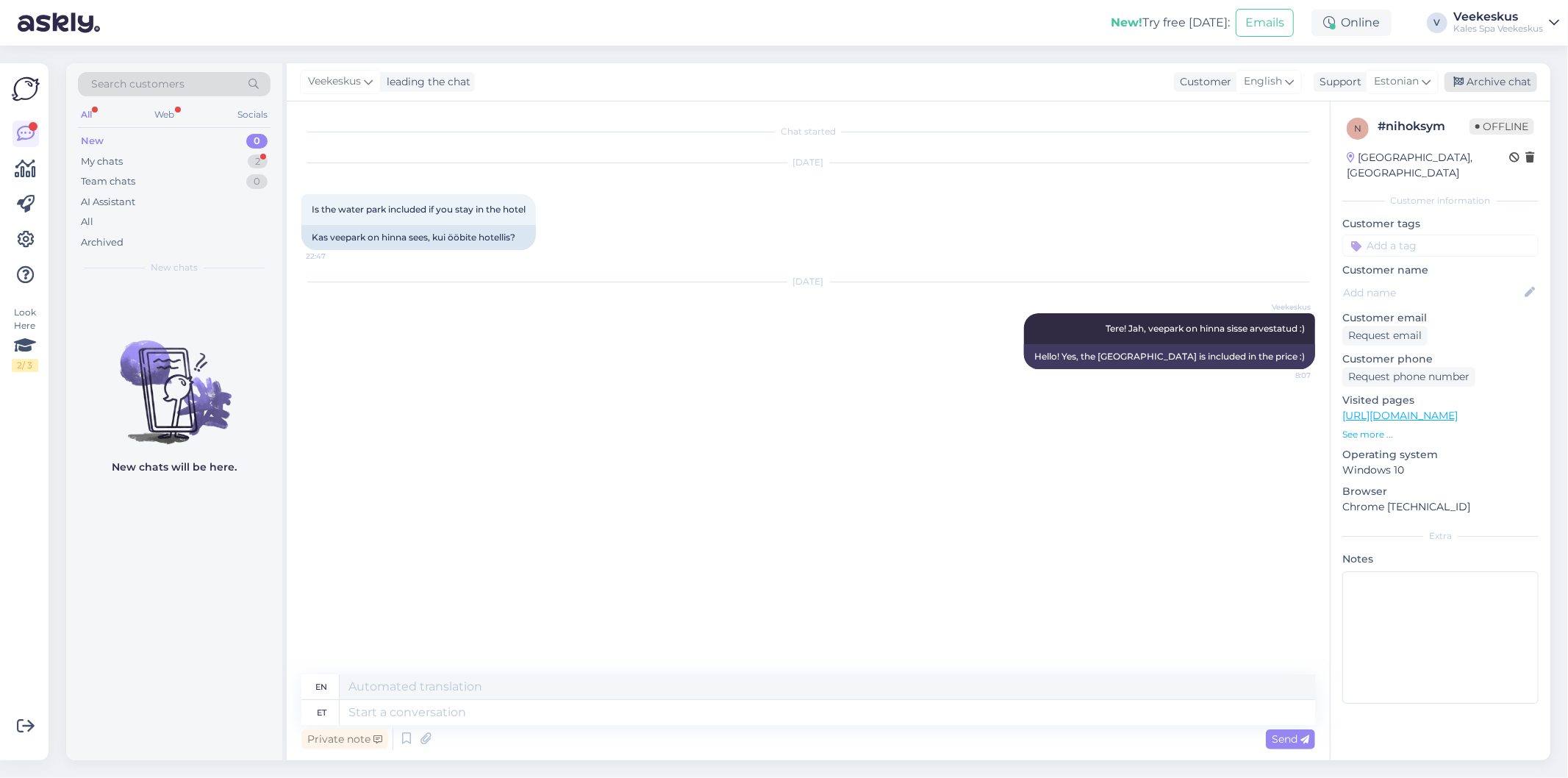
click at [1498, 75] on div "Archive chat" at bounding box center [1490, 81] width 93 height 20
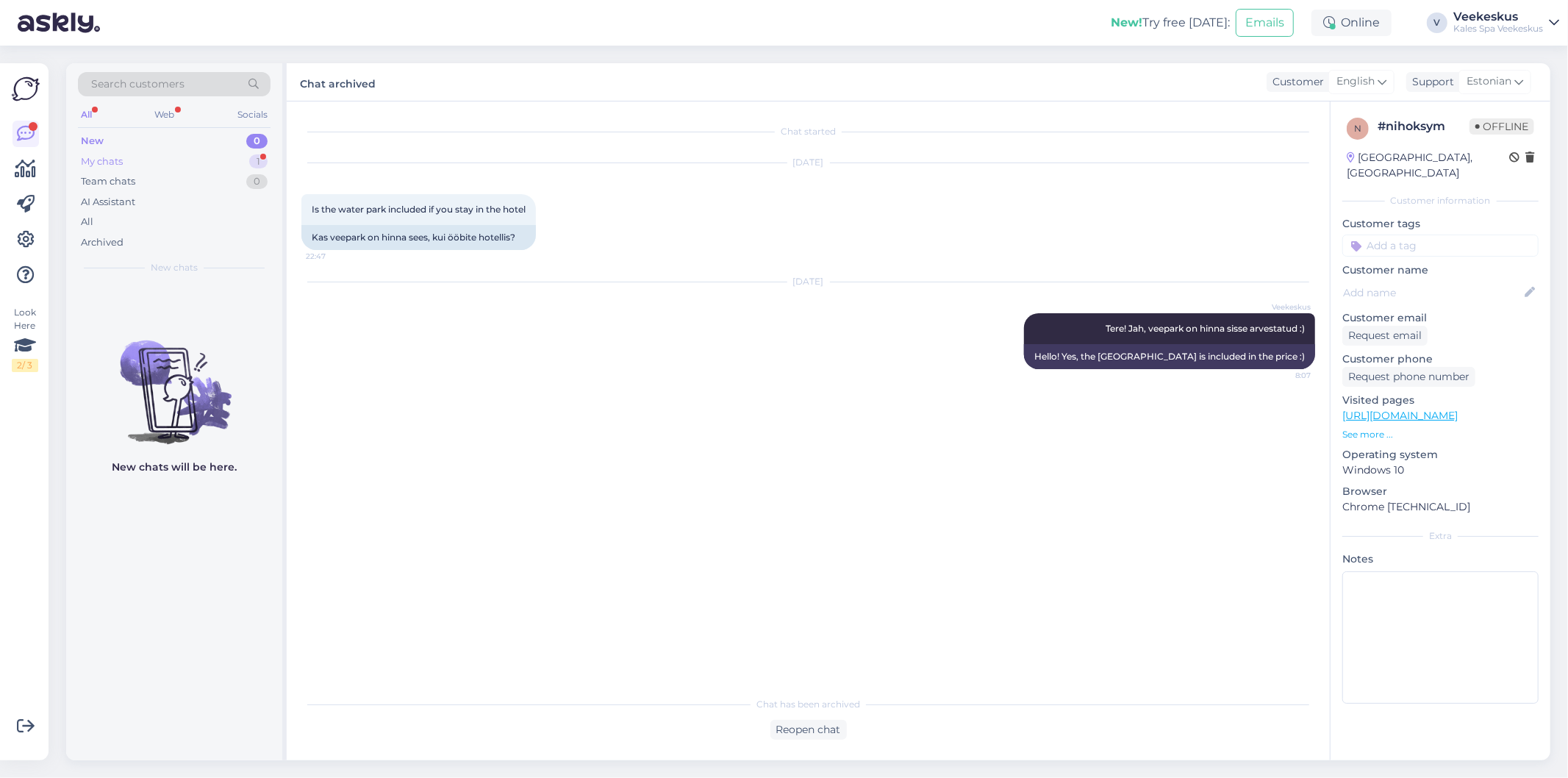
click at [144, 158] on div "My chats 1" at bounding box center [173, 162] width 192 height 21
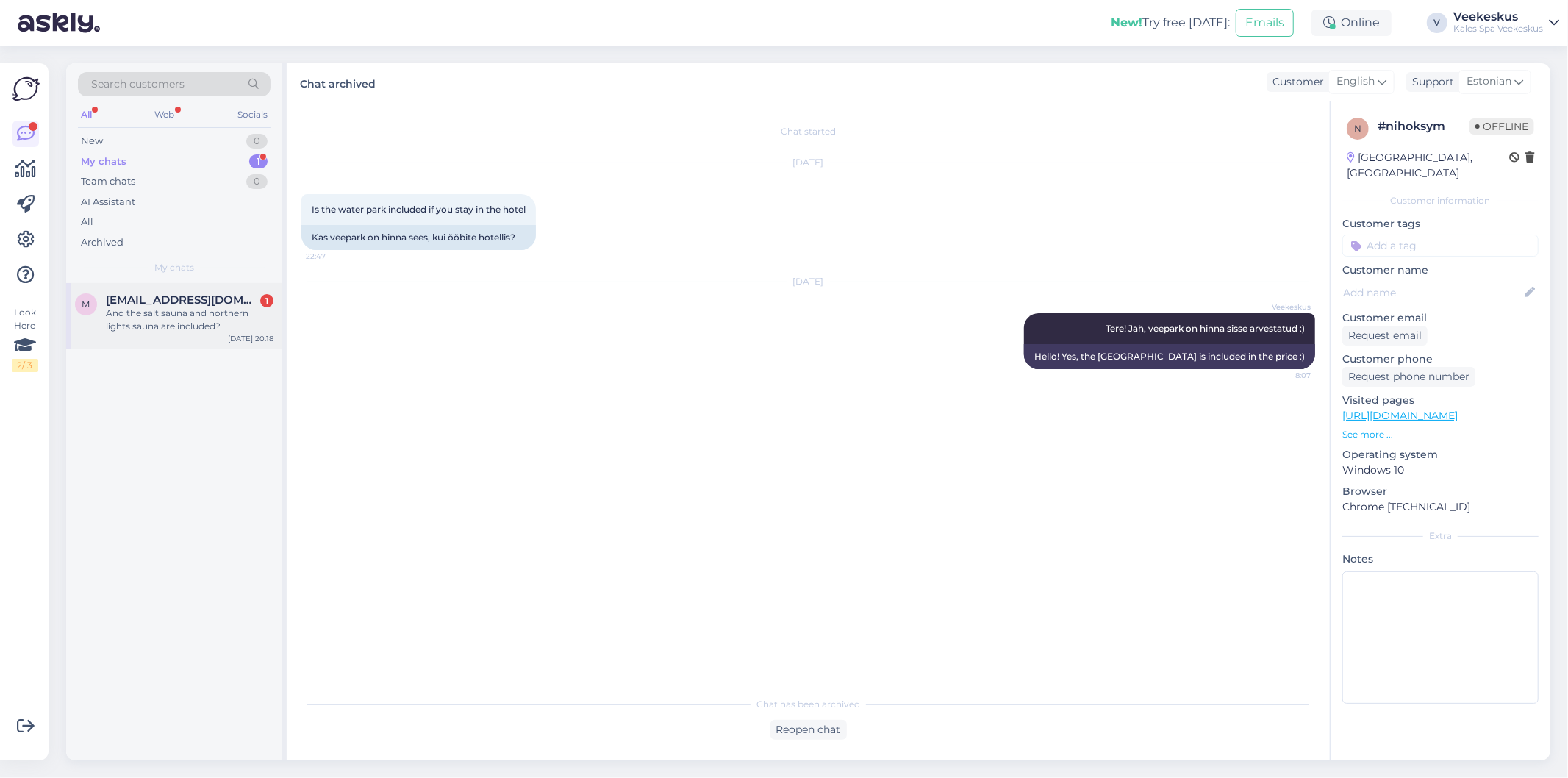
click at [184, 341] on div "m mkuzmicz.lublin@gmail.com 1 And the salt sauna and northern lights sauna are …" at bounding box center [174, 316] width 216 height 66
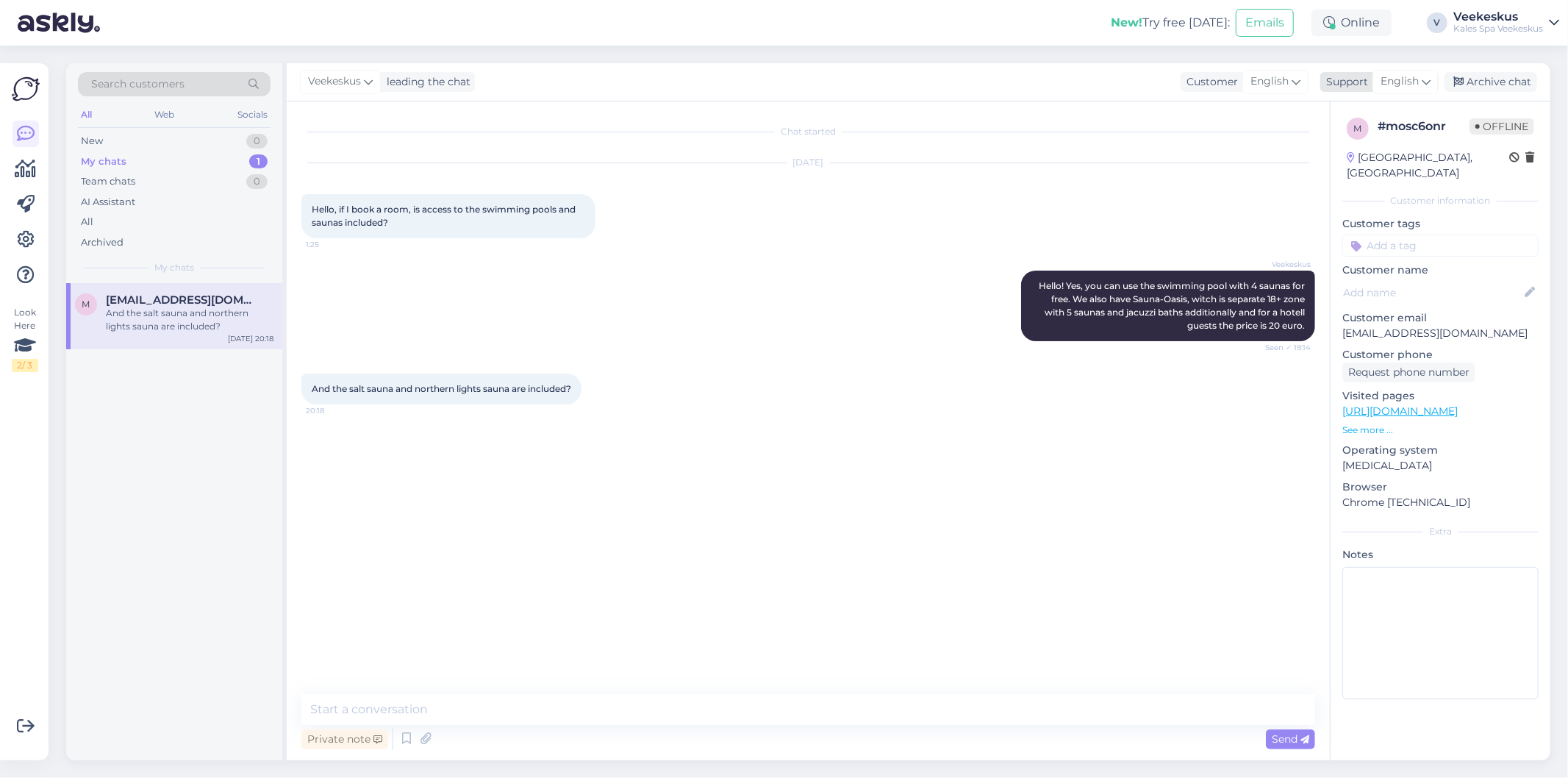
click at [1398, 75] on span "English" at bounding box center [1400, 81] width 38 height 16
click at [1358, 167] on link "Estonian" at bounding box center [1379, 170] width 162 height 24
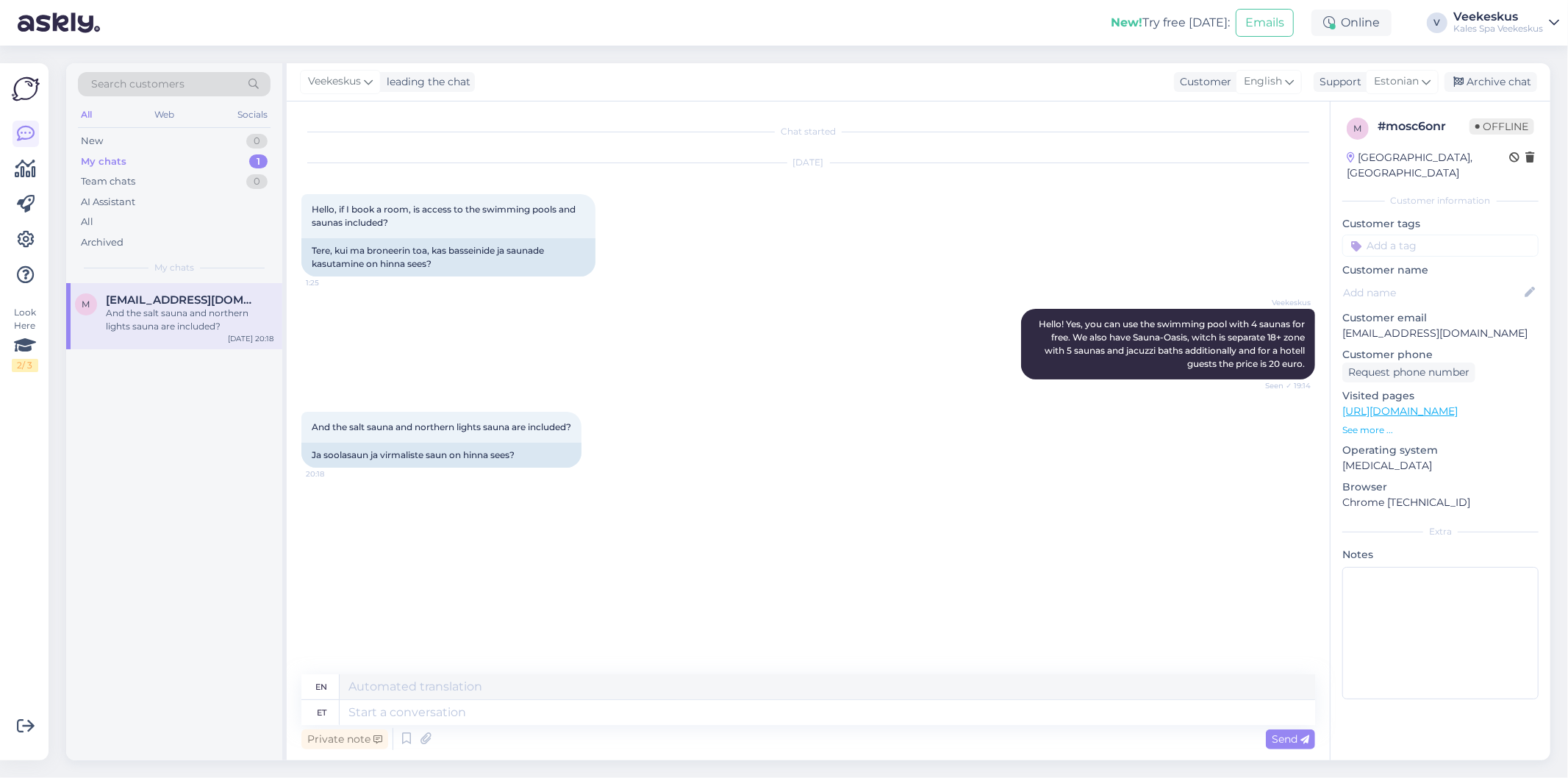
click at [780, 429] on div "And the salt sauna and northern lights sauna are included? 20:18 Ja soolasaun j…" at bounding box center [807, 439] width 1013 height 88
click at [630, 709] on textarea at bounding box center [827, 712] width 976 height 25
type textarea "J"
type textarea "Jah"
type textarea "Yes"
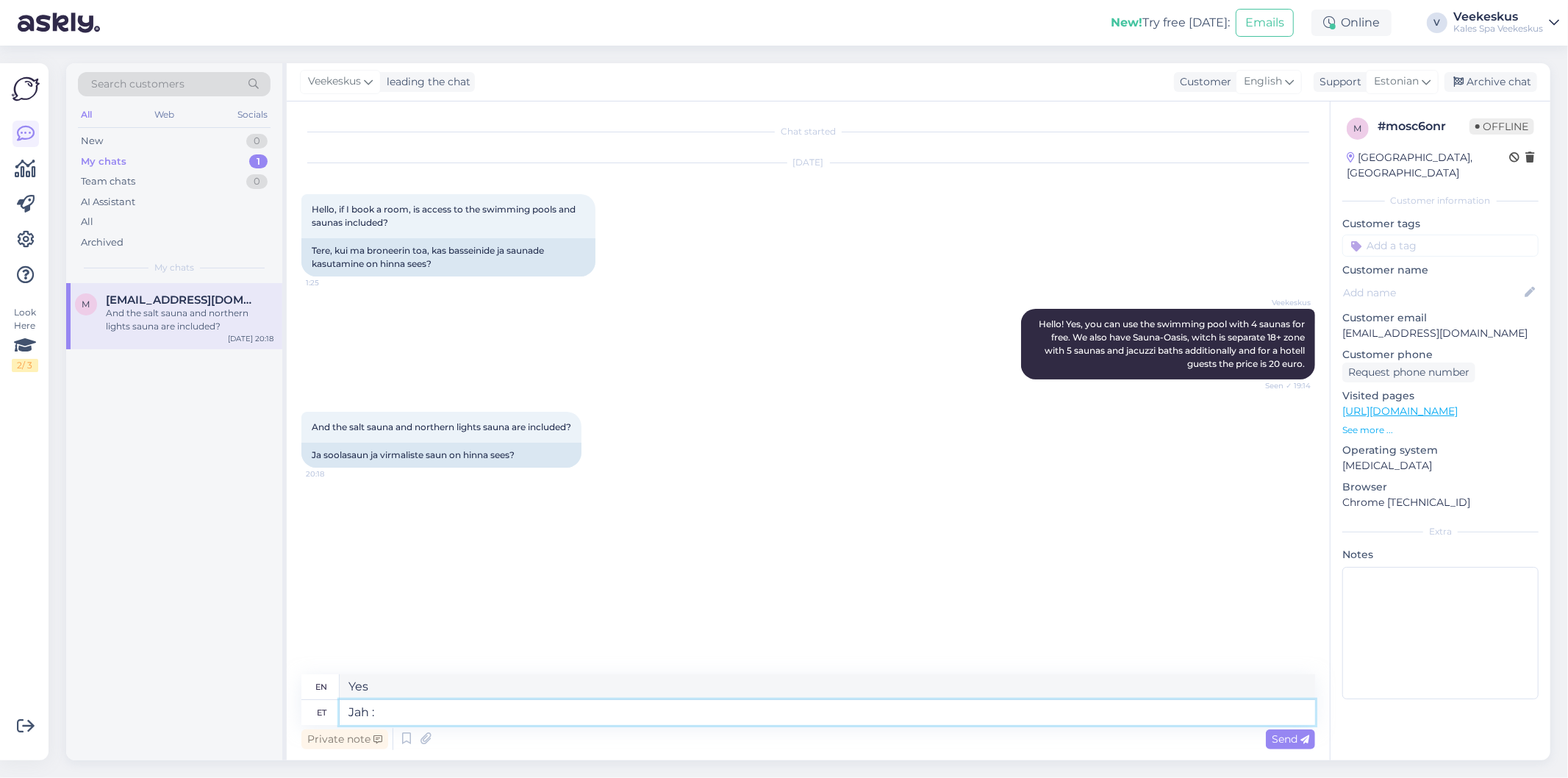
type textarea "Jah :)"
type textarea "Yes :)"
type textarea "Jah :)"
click at [1280, 738] on span "Send" at bounding box center [1291, 739] width 38 height 13
click at [1471, 79] on div "Archive chat" at bounding box center [1490, 81] width 93 height 20
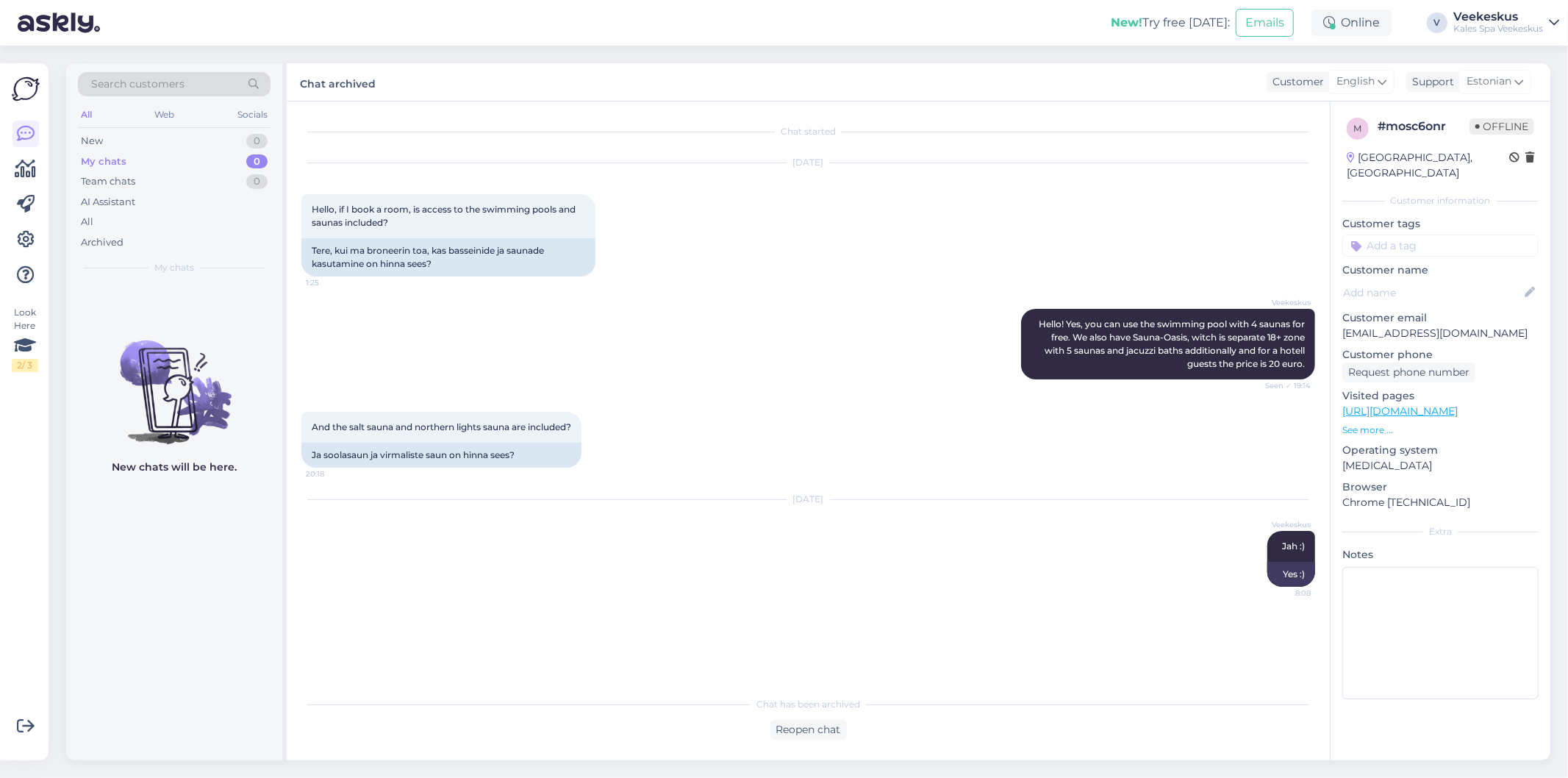
click at [729, 344] on div "Veekeskus Hello! Yes, you can use the swimming pool with 4 saunas for free. We …" at bounding box center [807, 344] width 1013 height 103
